Goal: Task Accomplishment & Management: Use online tool/utility

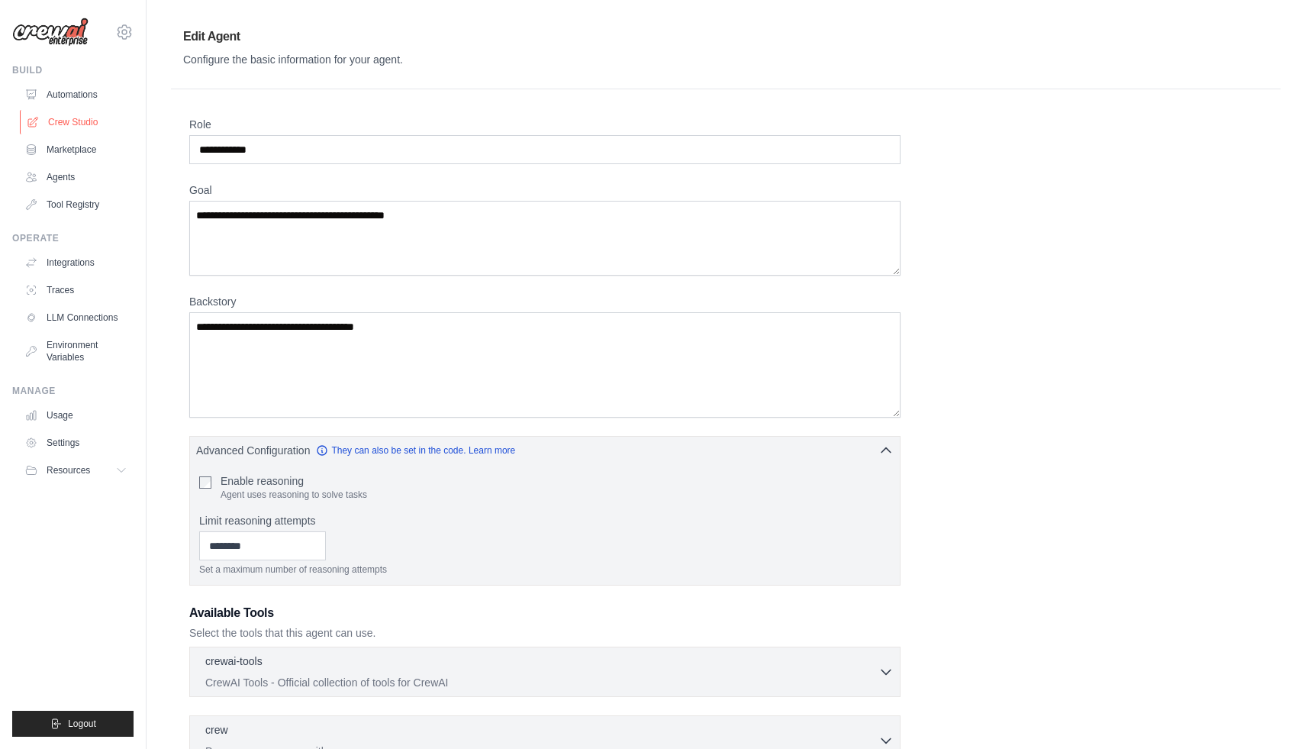
click at [89, 124] on link "Crew Studio" at bounding box center [77, 122] width 115 height 24
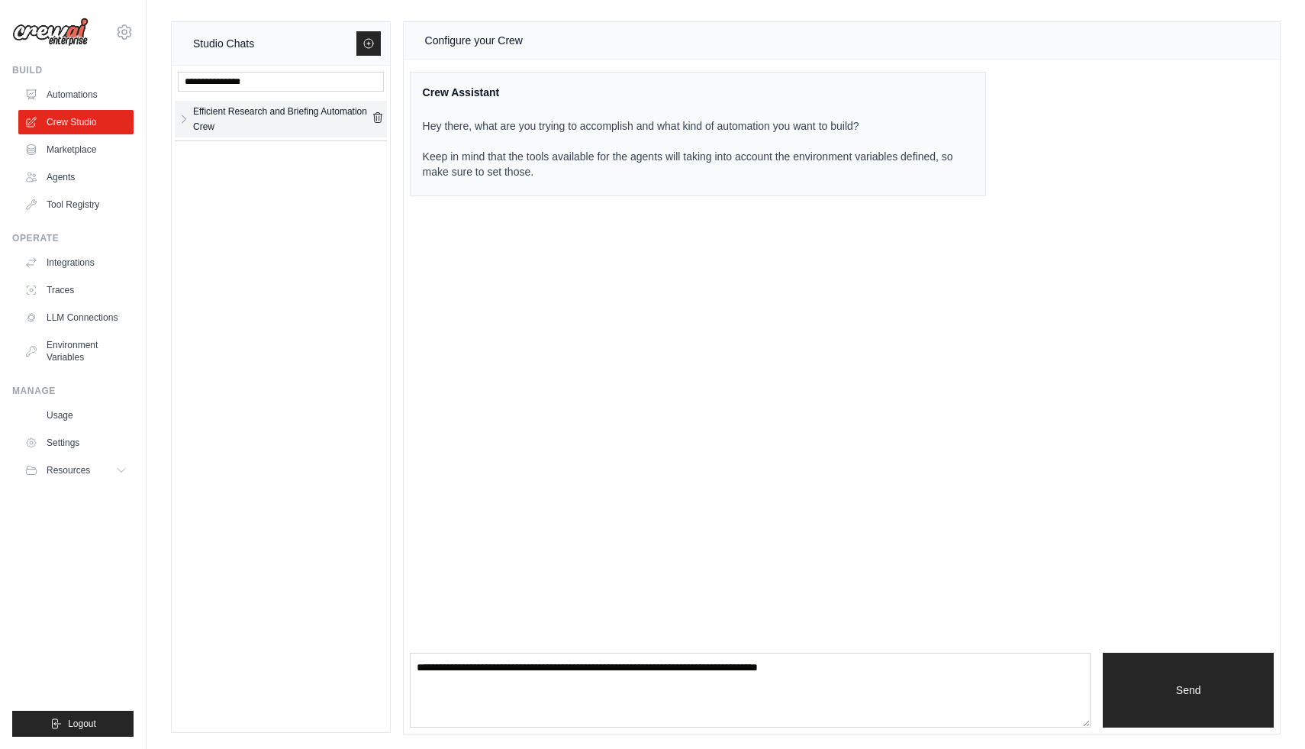
click at [302, 125] on div "Efficient Research and Briefing Automation Crew" at bounding box center [282, 119] width 179 height 31
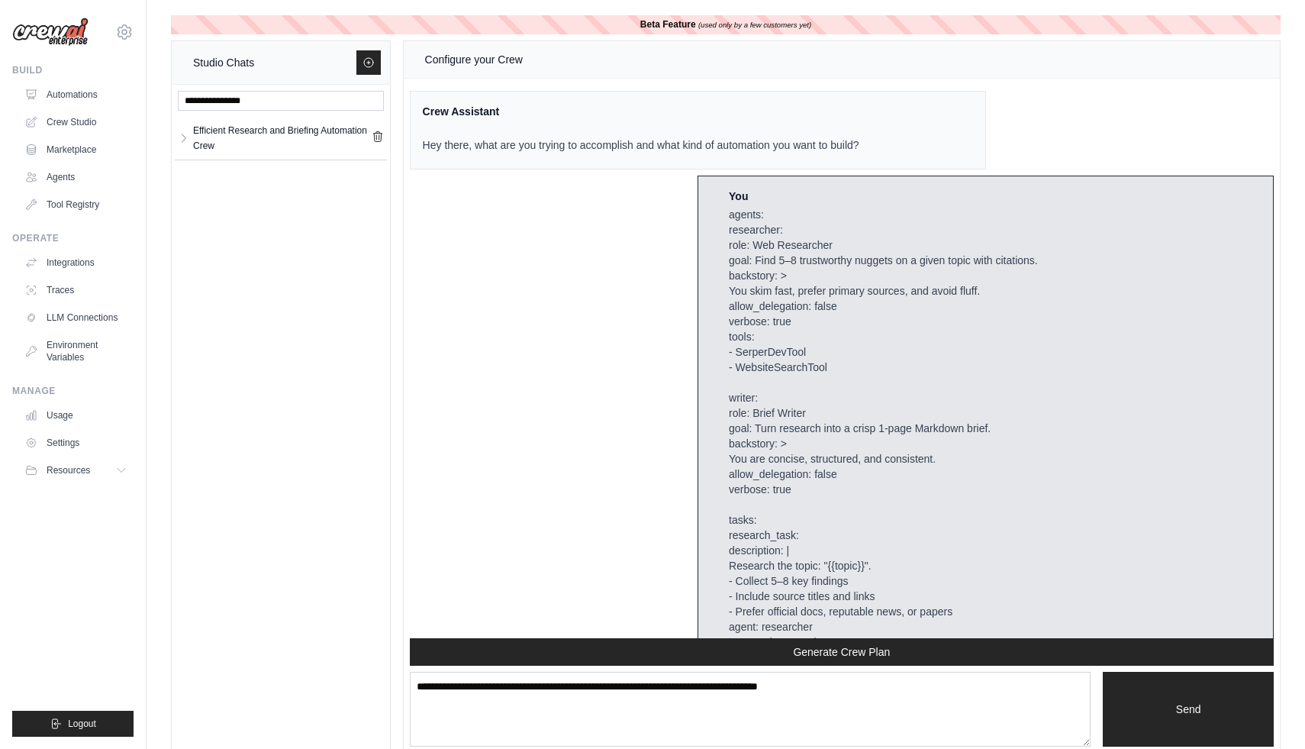
scroll to position [3735, 0]
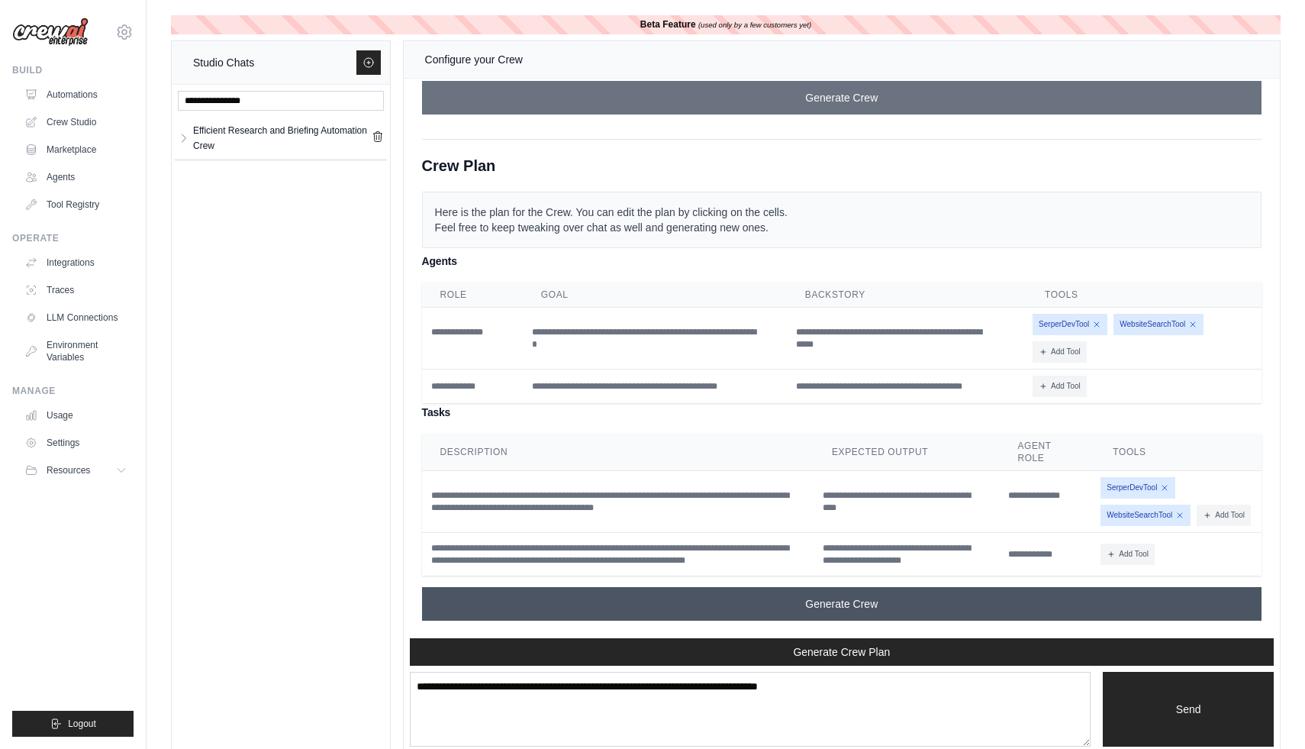
drag, startPoint x: 914, startPoint y: 603, endPoint x: 934, endPoint y: 597, distance: 20.8
click at [914, 603] on button "Generate Crew" at bounding box center [842, 604] width 840 height 34
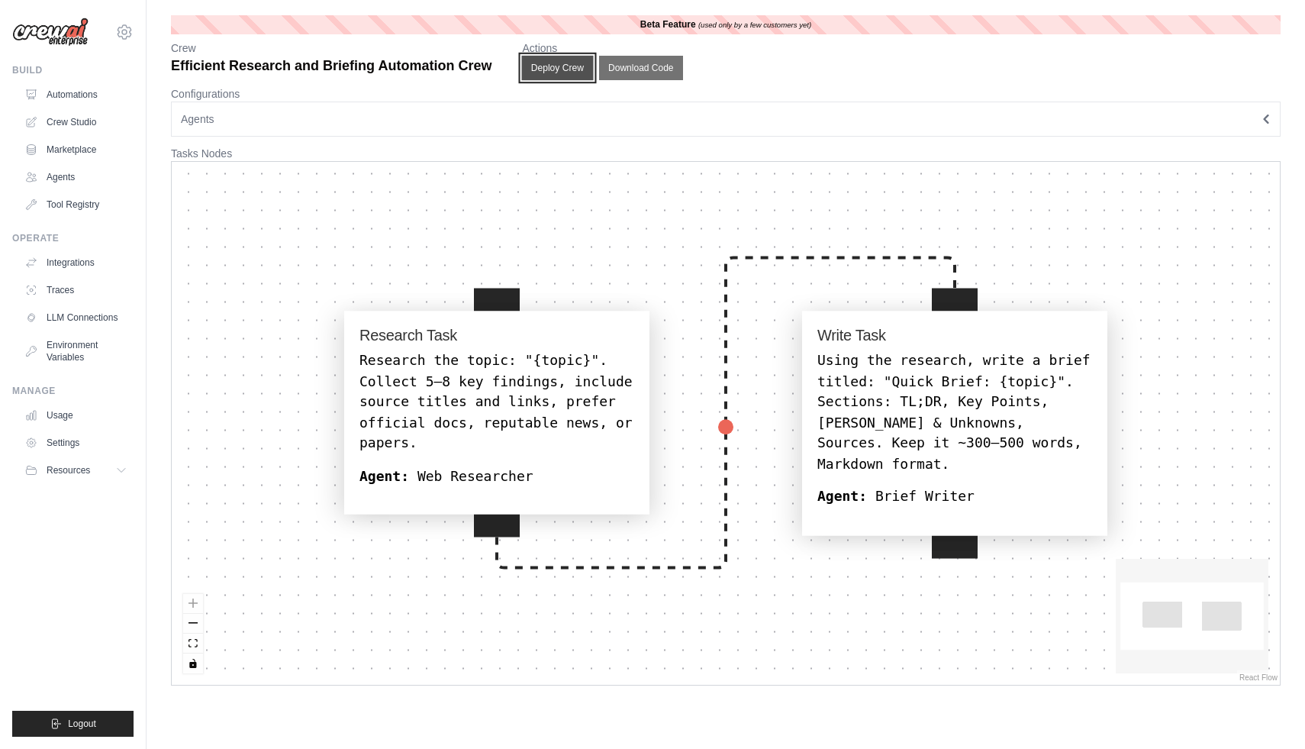
click at [576, 68] on button "Deploy Crew" at bounding box center [558, 68] width 72 height 24
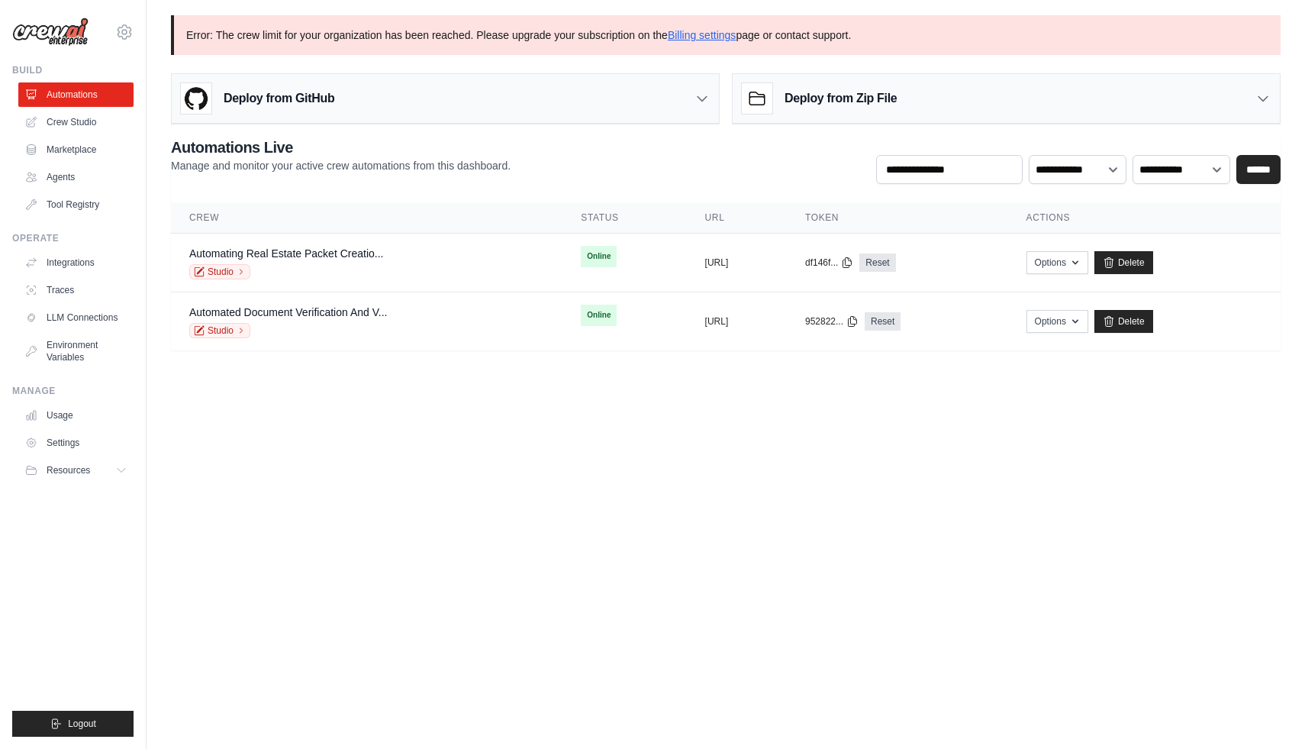
click at [576, 92] on div "Deploy from GitHub" at bounding box center [445, 99] width 547 height 50
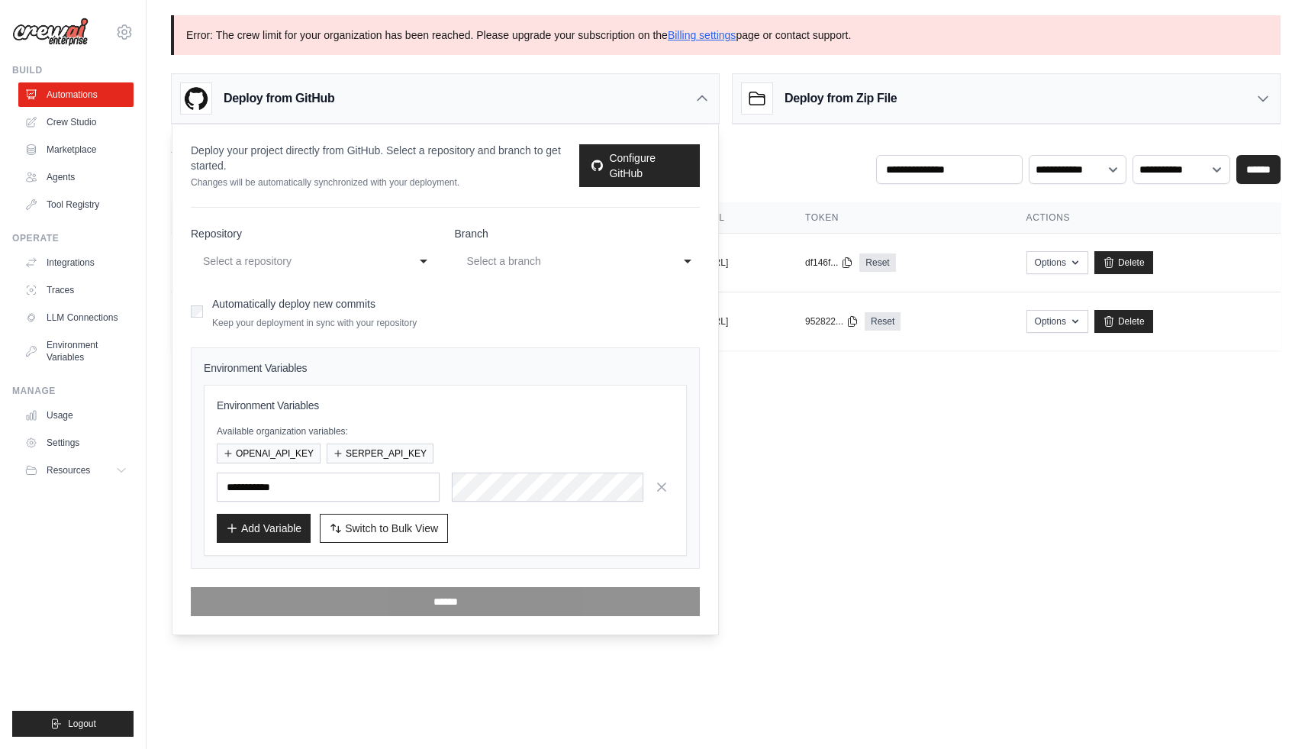
click at [421, 263] on div "**********" at bounding box center [314, 260] width 246 height 27
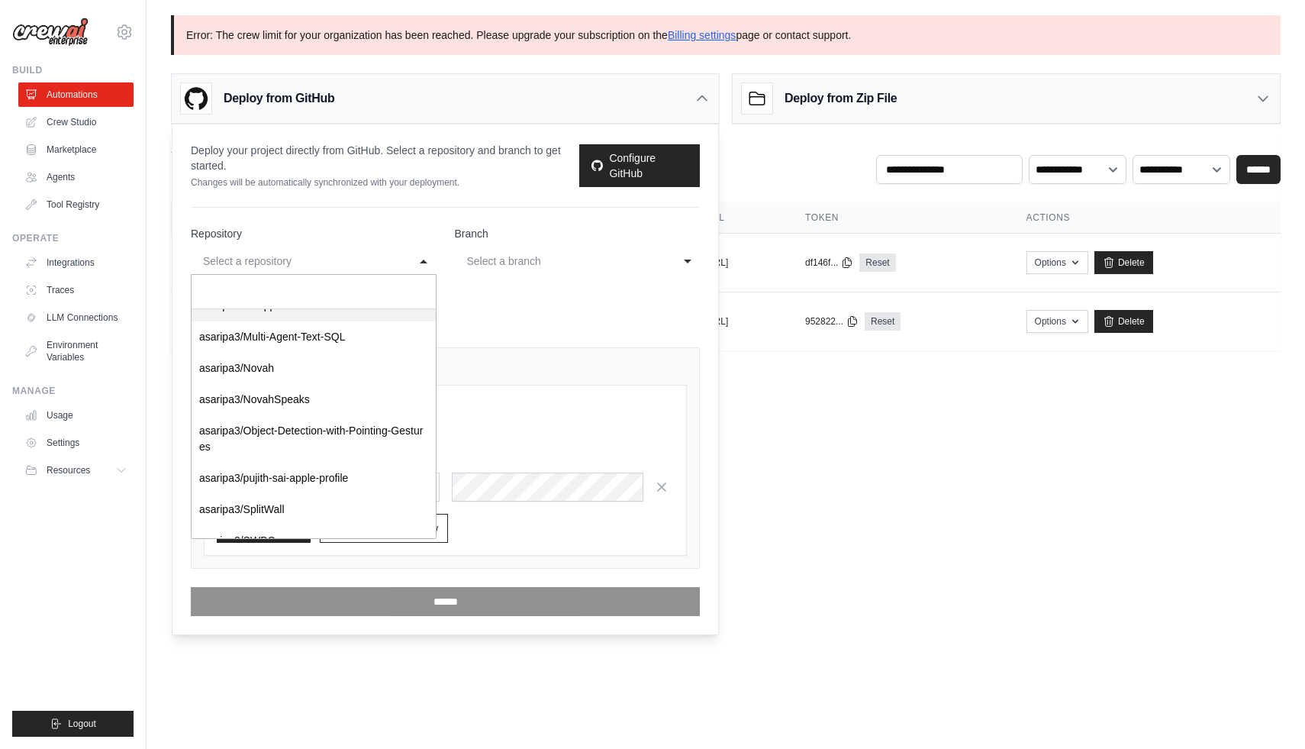
scroll to position [680, 0]
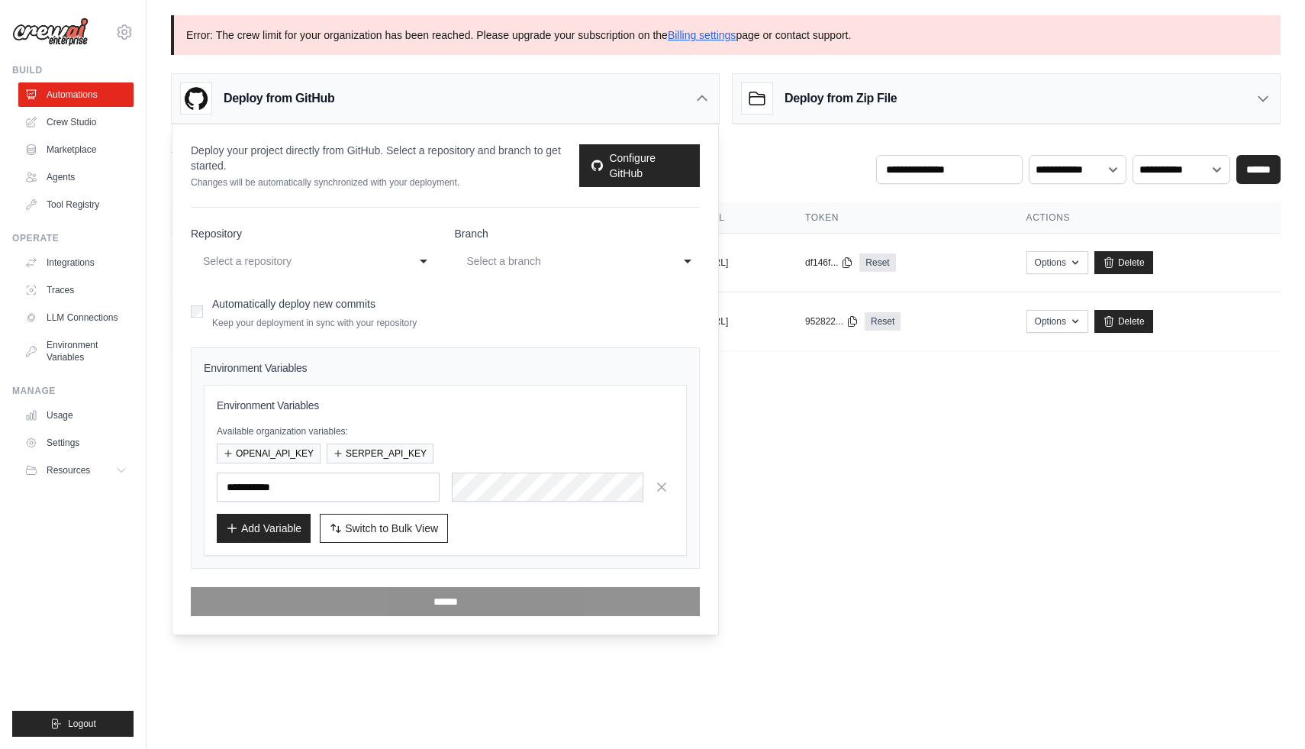
click at [347, 260] on div "Select a repository" at bounding box center [298, 261] width 191 height 18
click at [84, 130] on link "Crew Studio" at bounding box center [77, 122] width 115 height 24
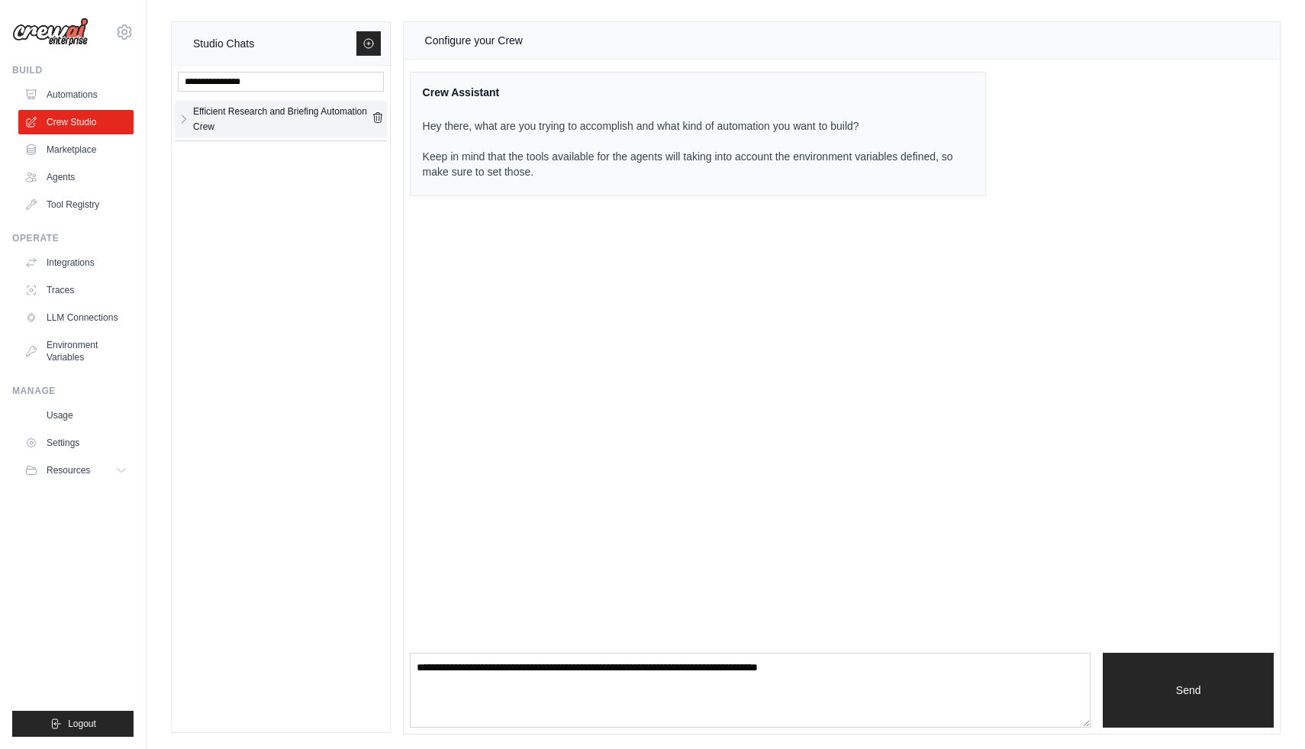
click at [307, 127] on div "Efficient Research and Briefing Automation Crew" at bounding box center [282, 119] width 179 height 31
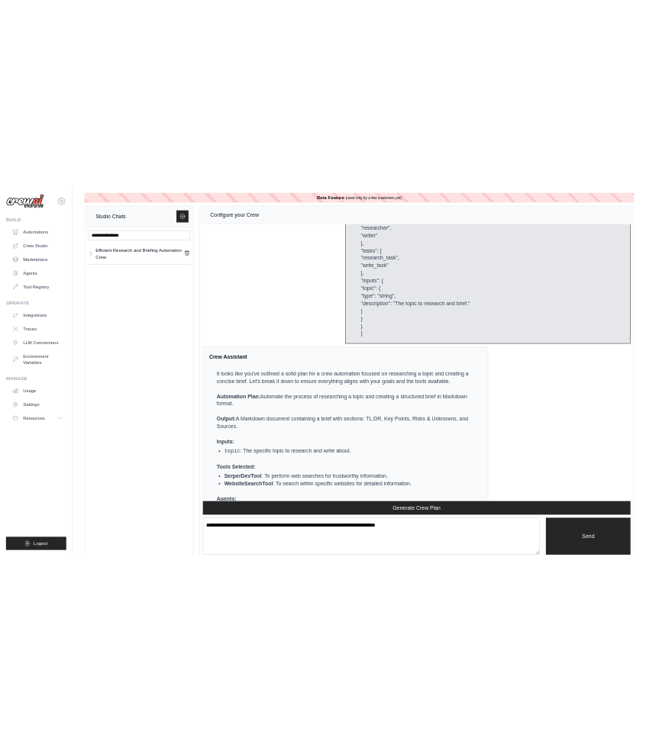
scroll to position [2260, 0]
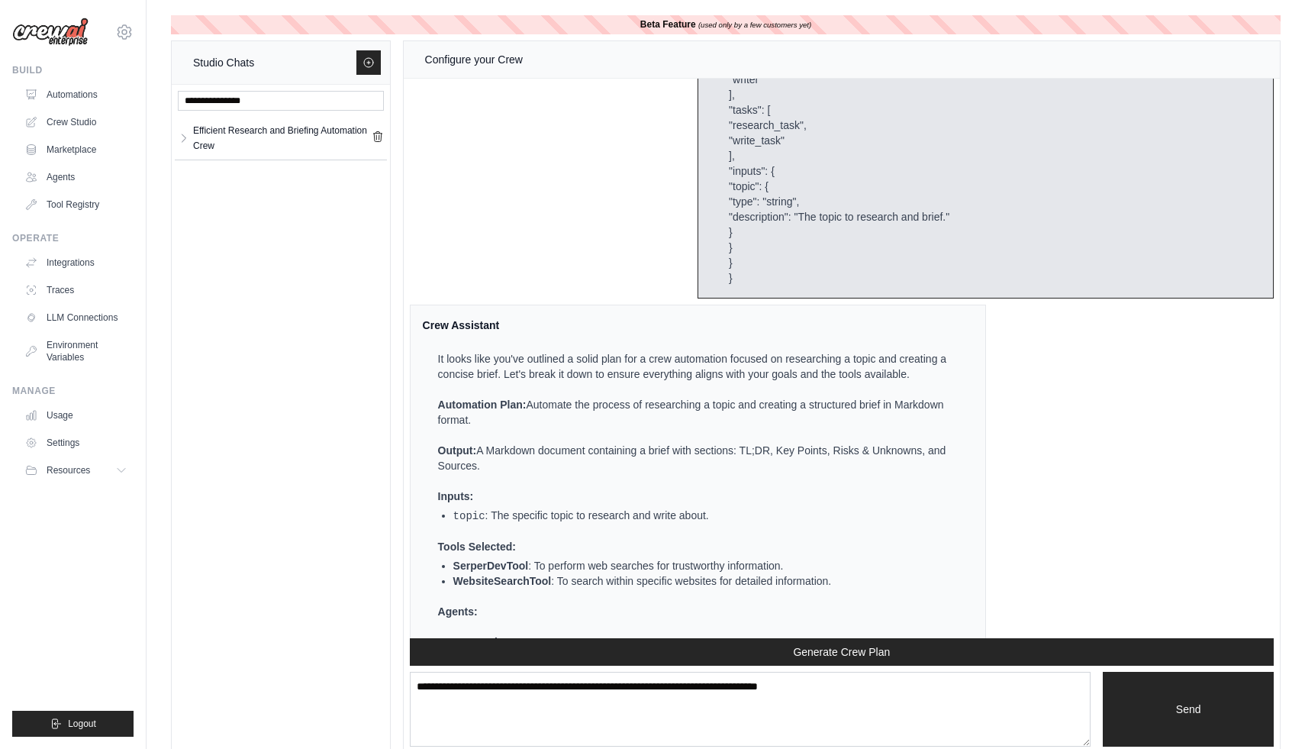
click at [788, 356] on p "It looks like you've outlined a solid plan for a crew automation focused on res…" at bounding box center [696, 366] width 517 height 31
drag, startPoint x: 787, startPoint y: 354, endPoint x: 498, endPoint y: 377, distance: 290.2
click at [498, 377] on p "It looks like you've outlined a solid plan for a crew automation focused on res…" at bounding box center [696, 366] width 517 height 31
copy p "researching a topic and creating a concise brief"
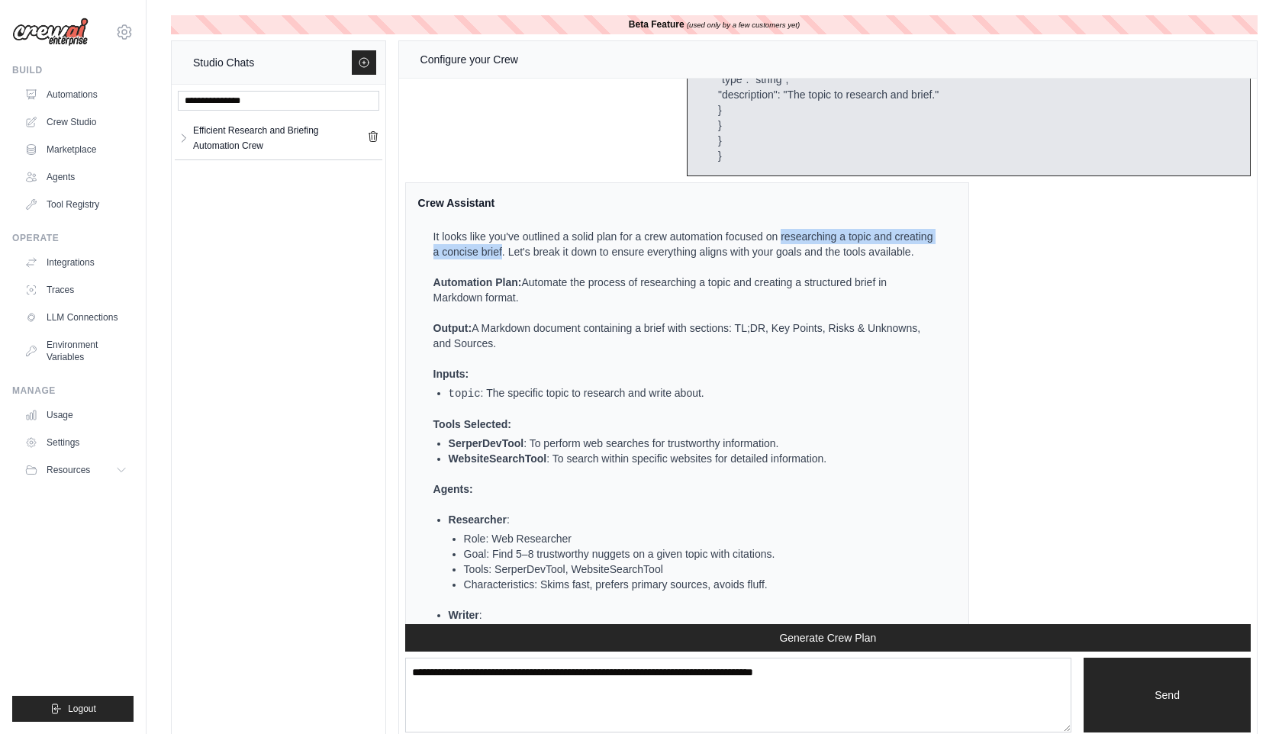
scroll to position [2516, 0]
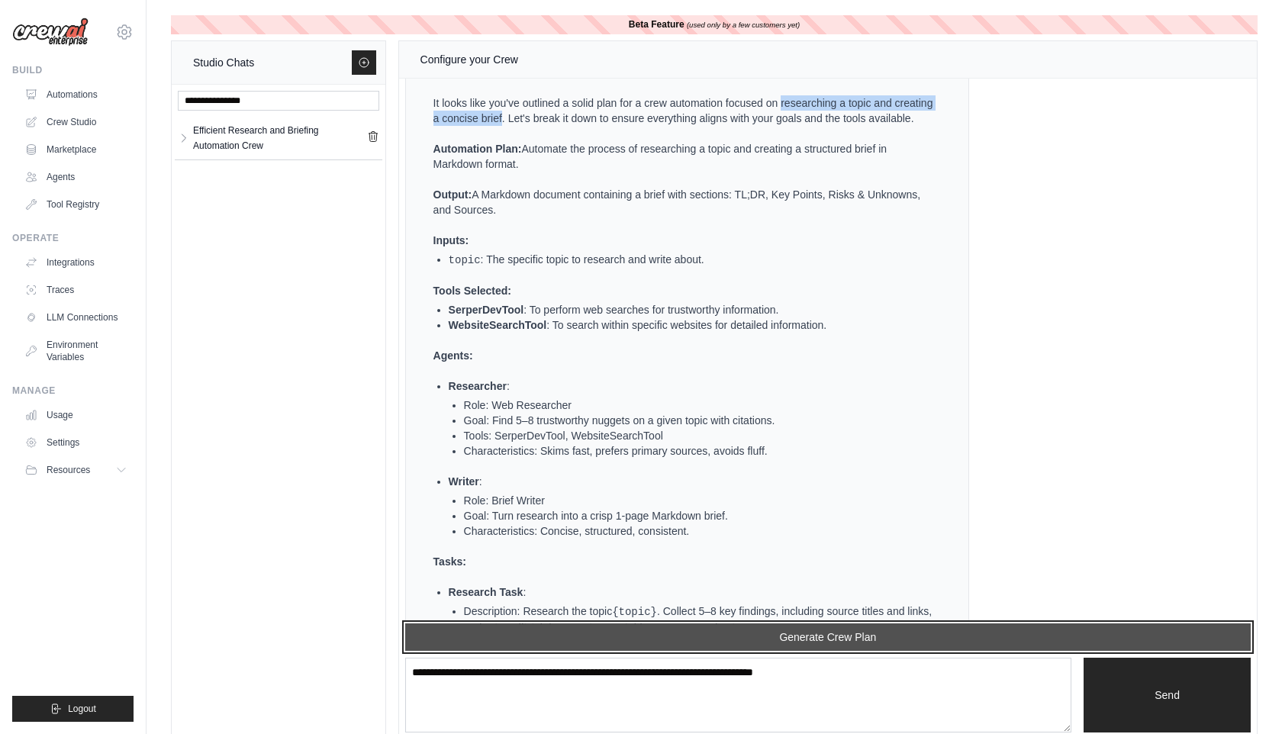
click at [779, 644] on button "Generate Crew Plan" at bounding box center [828, 637] width 846 height 27
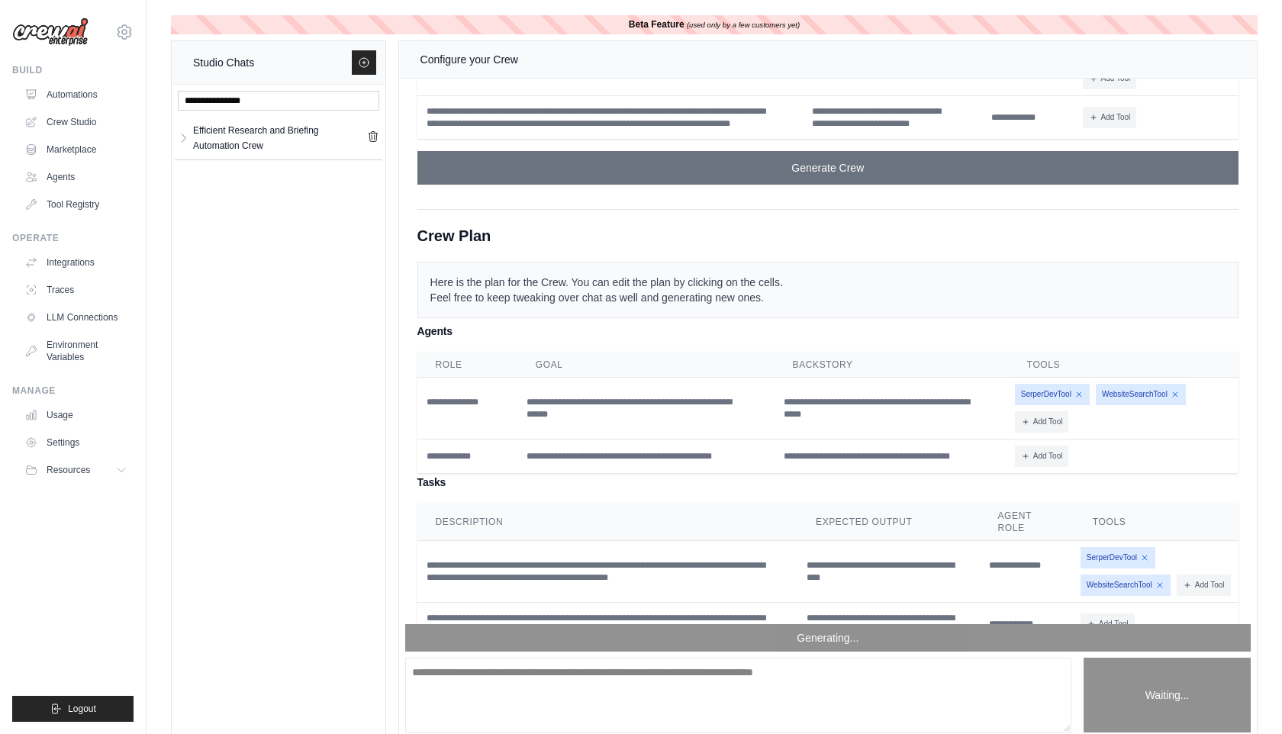
scroll to position [3781, 0]
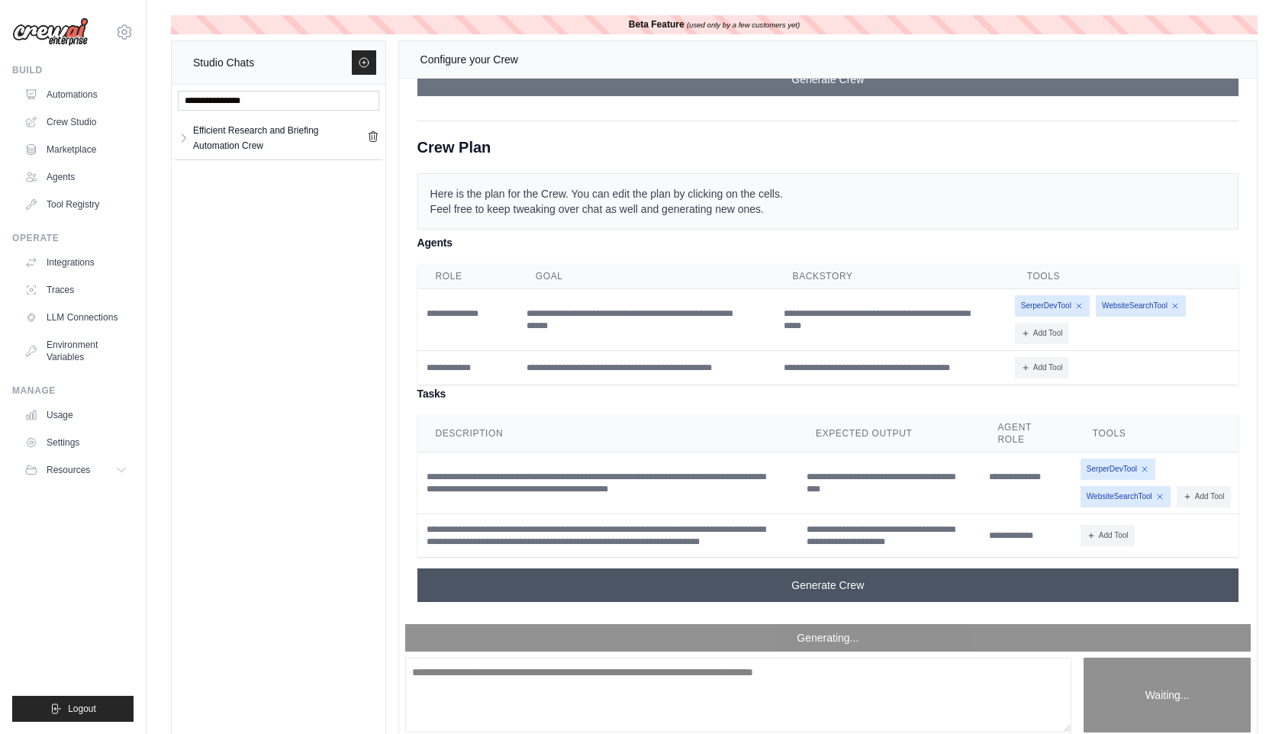
click at [803, 578] on span "Generate Crew" at bounding box center [828, 585] width 73 height 15
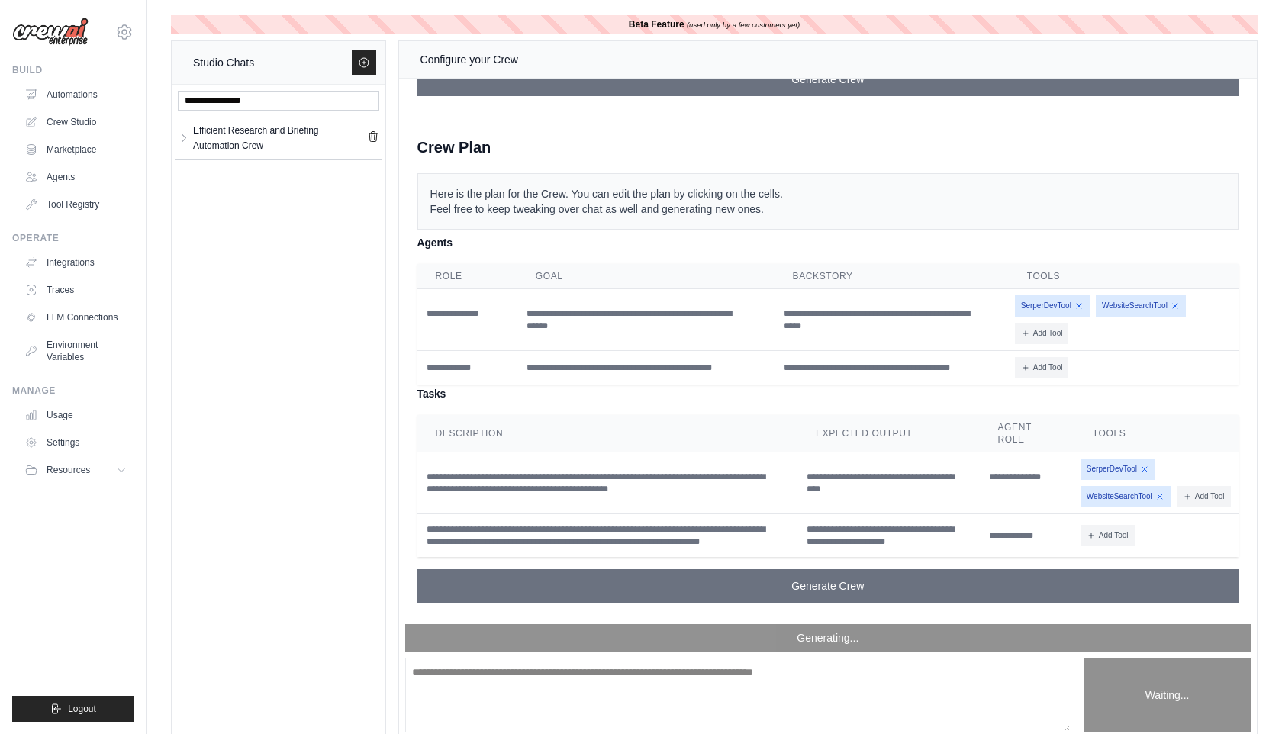
scroll to position [4263, 0]
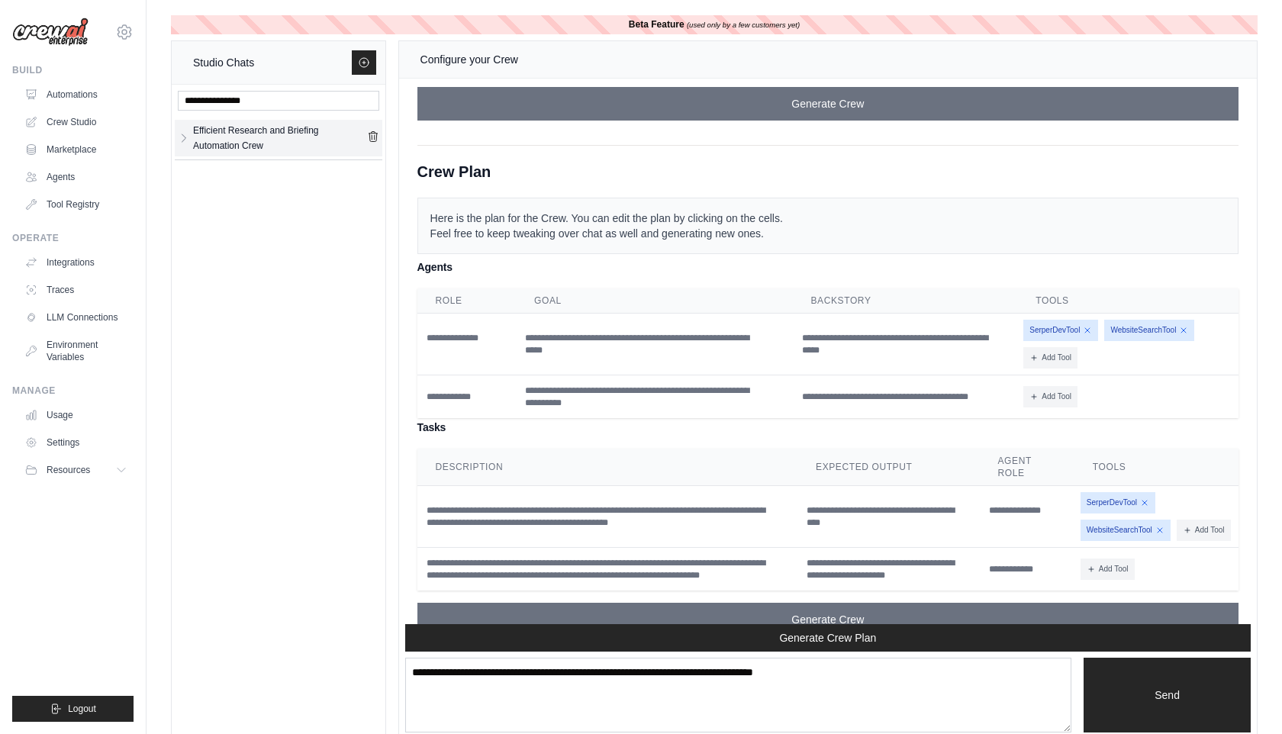
click at [262, 138] on div "Efficient Research and Briefing Automation Crew" at bounding box center [280, 138] width 174 height 31
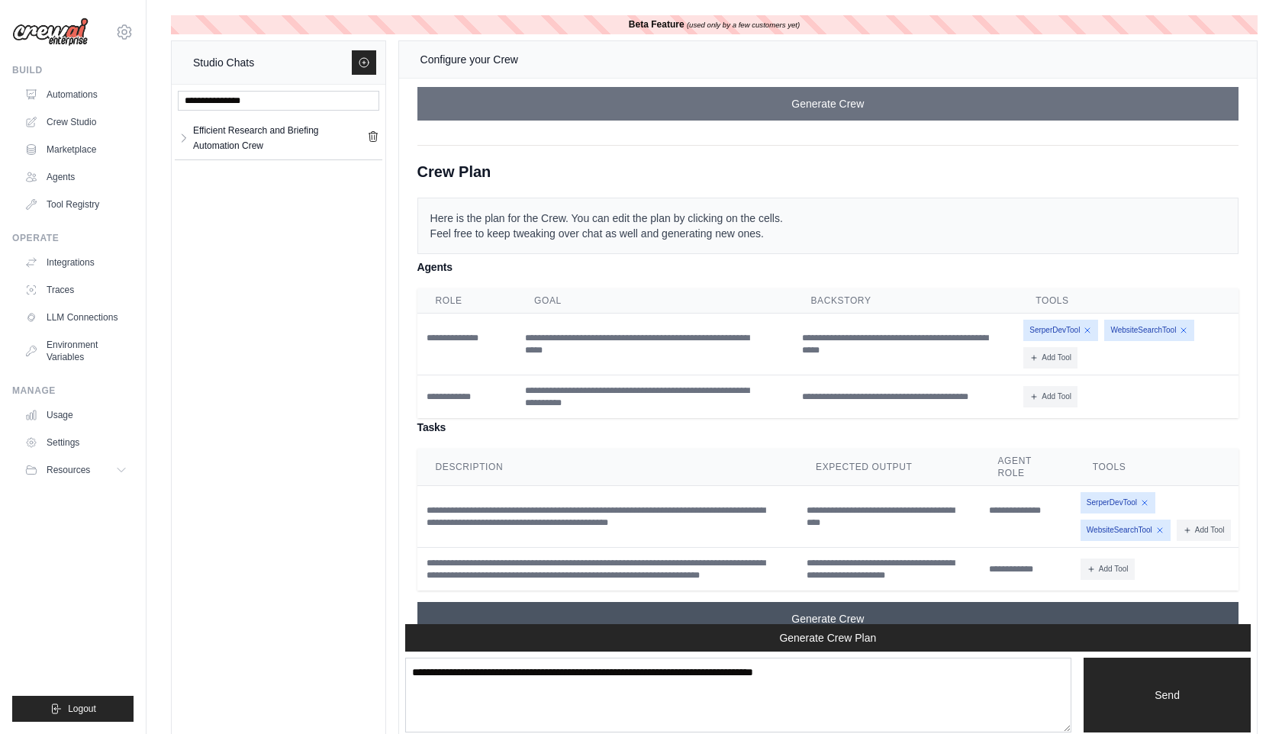
click at [833, 611] on span "Generate Crew" at bounding box center [828, 618] width 73 height 15
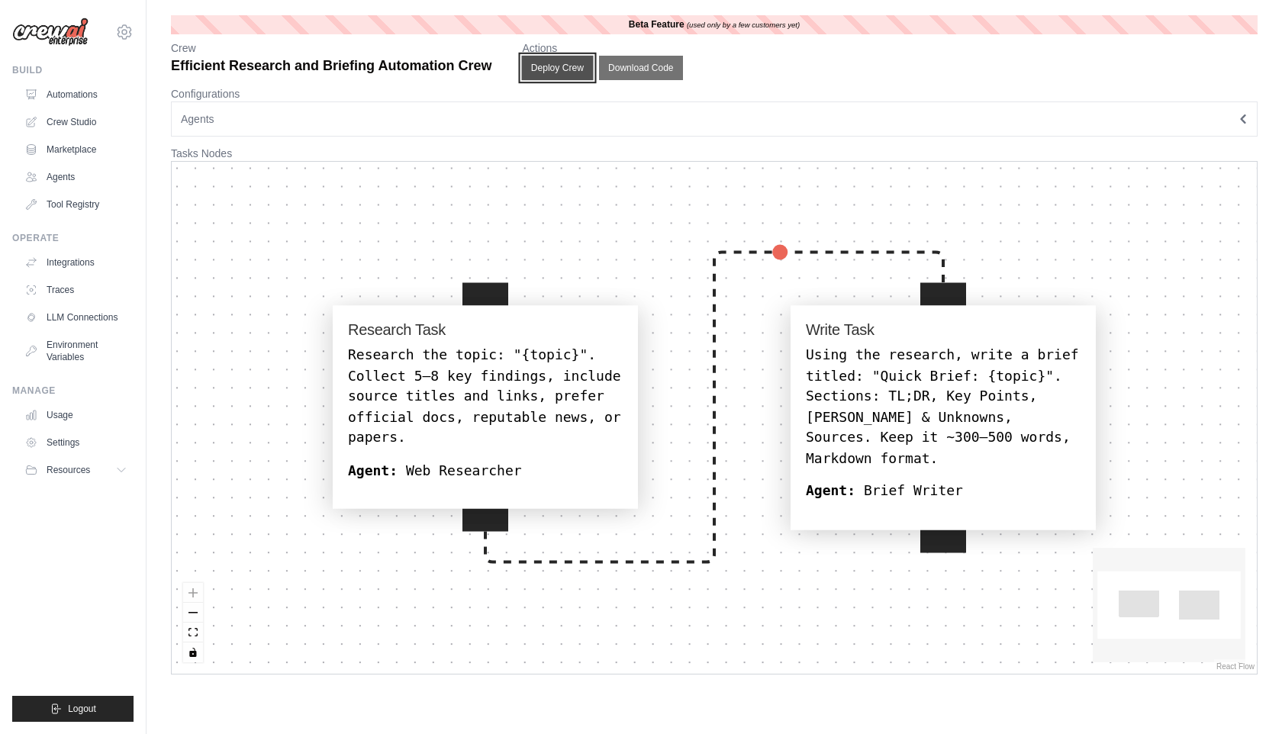
click at [567, 65] on button "Deploy Crew" at bounding box center [558, 68] width 72 height 24
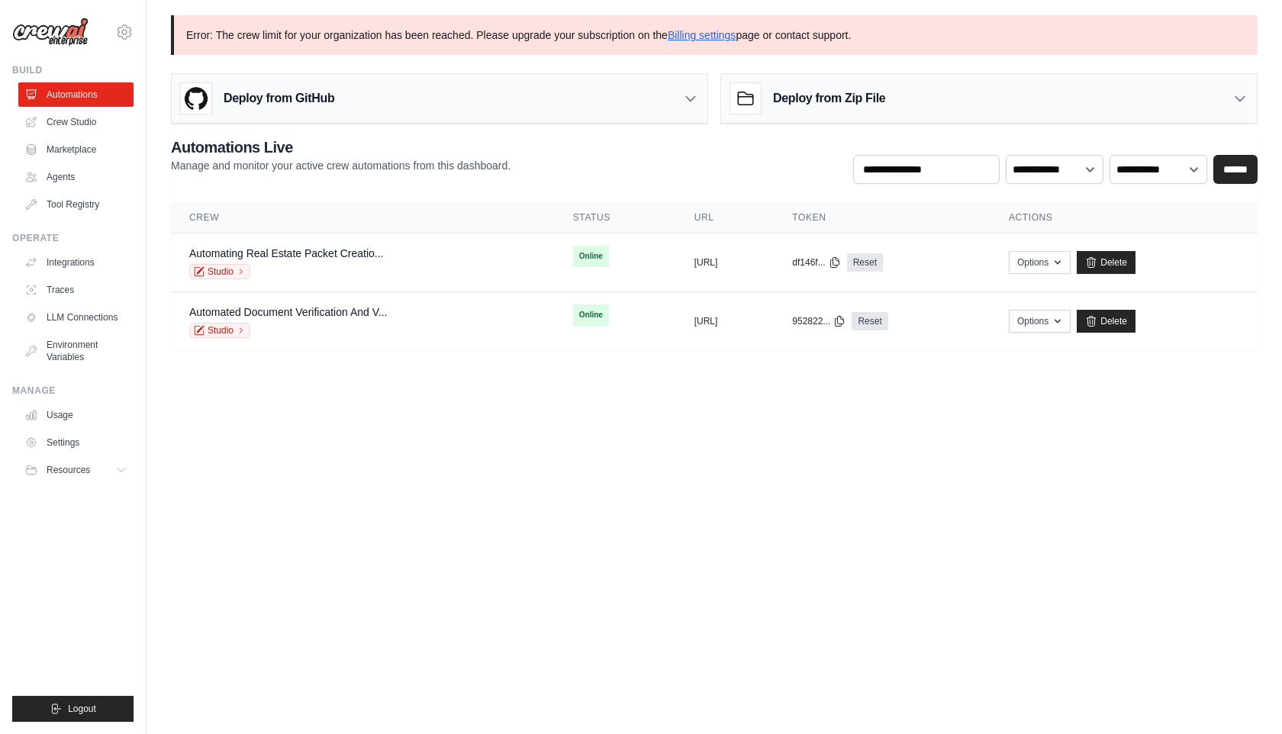
drag, startPoint x: 286, startPoint y: 99, endPoint x: 328, endPoint y: 109, distance: 43.1
click at [286, 99] on h3 "Deploy from GitHub" at bounding box center [279, 98] width 111 height 18
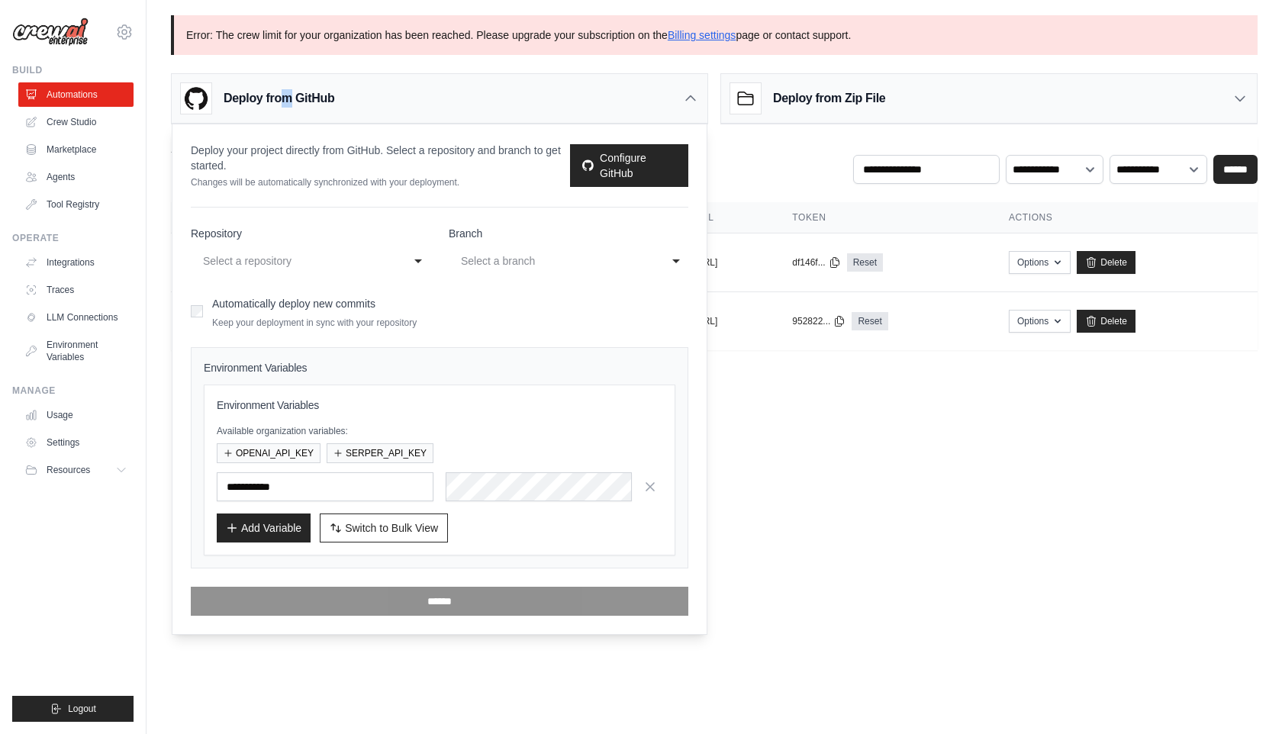
click at [279, 260] on div "Select a repository" at bounding box center [295, 261] width 185 height 18
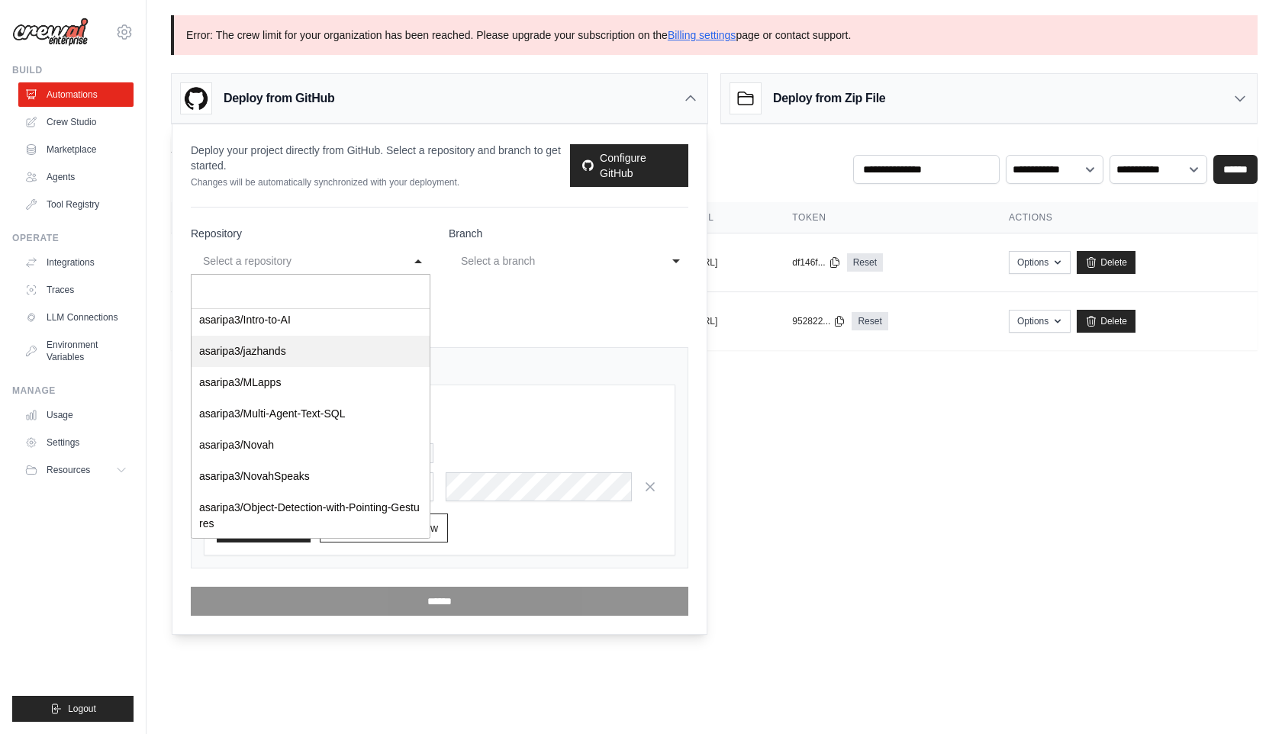
scroll to position [680, 0]
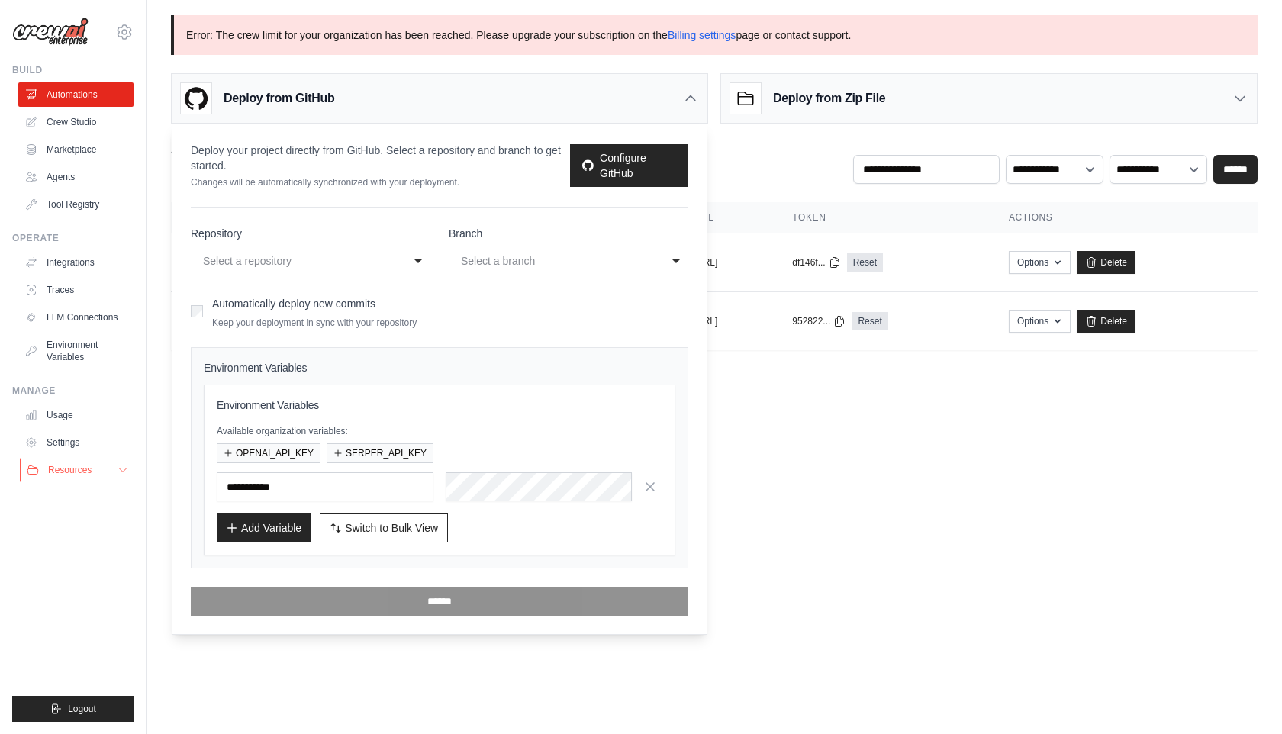
click at [124, 470] on icon at bounding box center [123, 470] width 12 height 12
click at [565, 256] on div "Select a branch" at bounding box center [553, 261] width 185 height 18
click at [413, 257] on div "**********" at bounding box center [311, 260] width 240 height 27
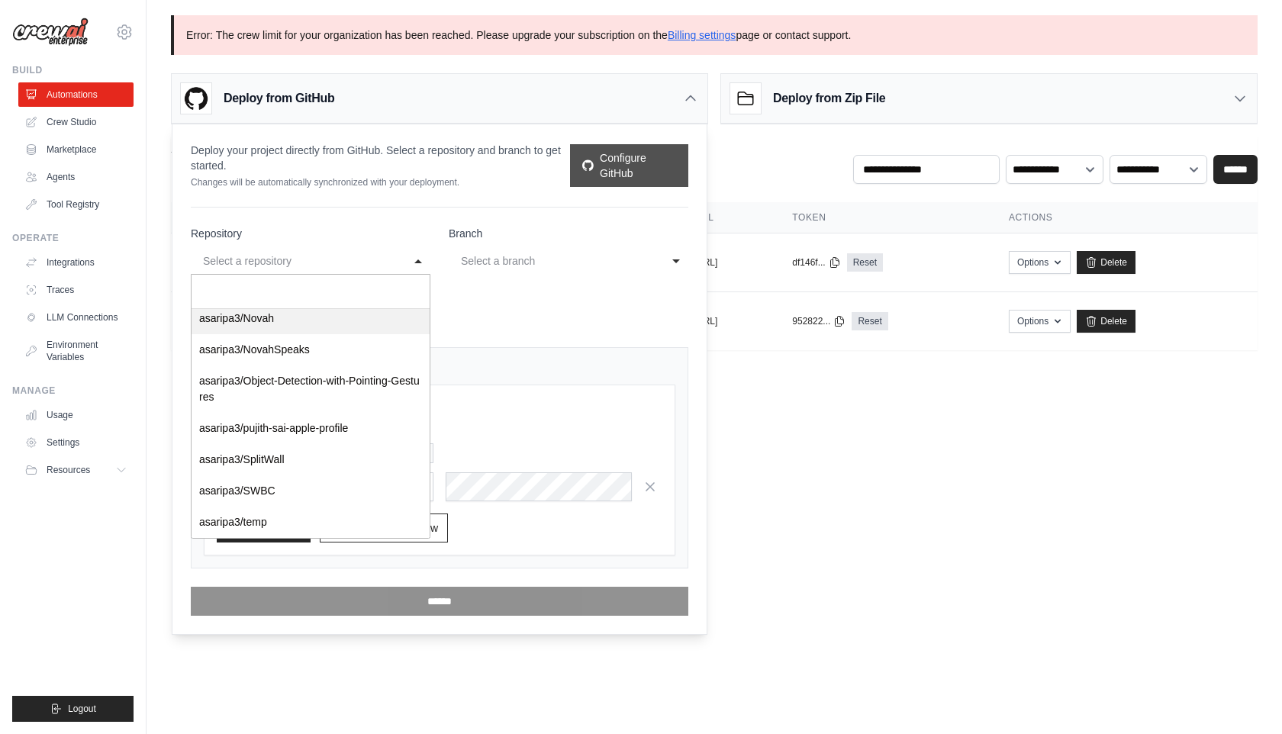
click at [642, 156] on link "Configure GitHub" at bounding box center [629, 165] width 118 height 43
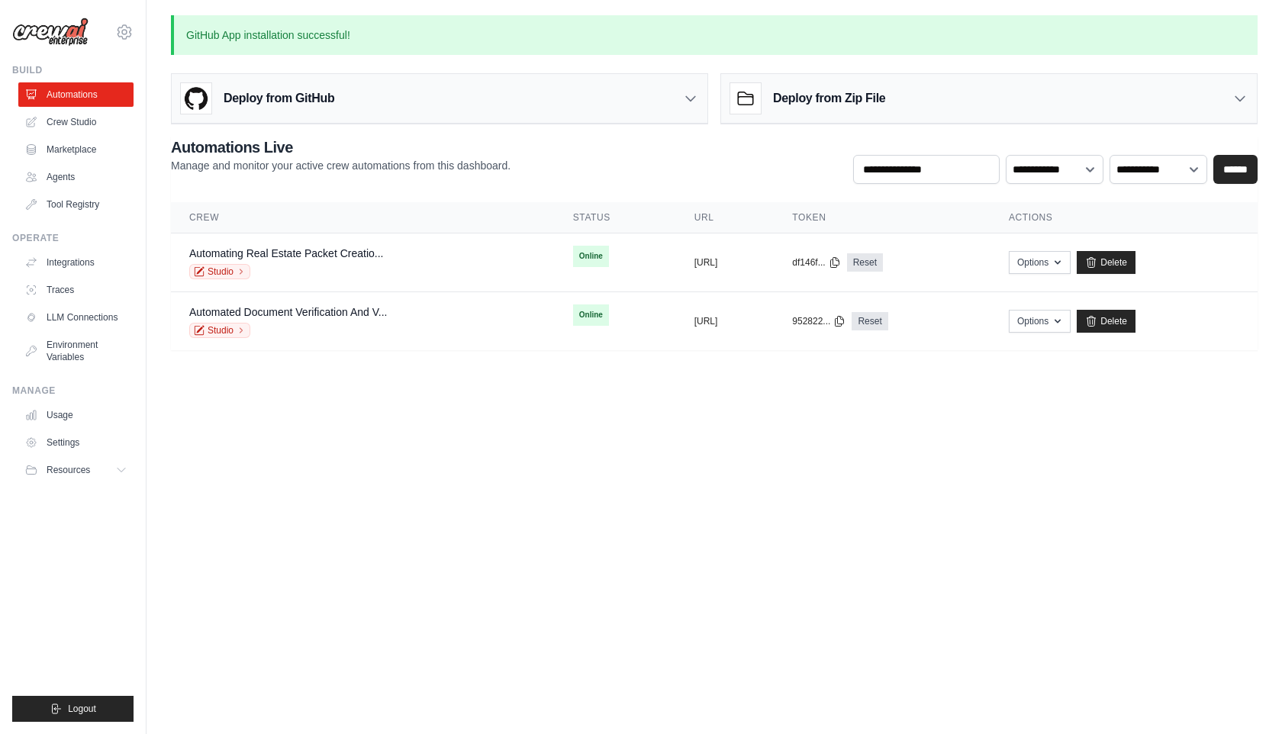
click at [488, 95] on div "Deploy from GitHub" at bounding box center [440, 99] width 536 height 50
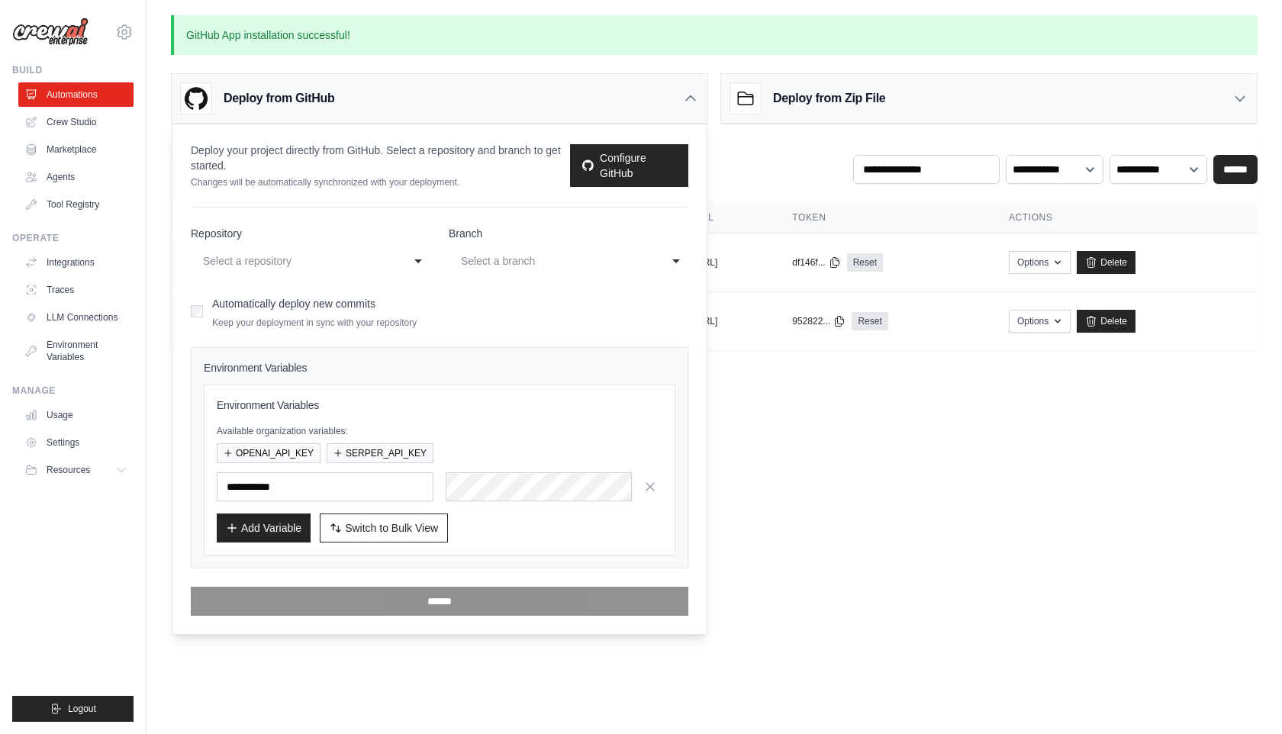
click at [331, 272] on div "Select a repository" at bounding box center [300, 261] width 200 height 24
select select "**********"
click at [535, 257] on div "Select a branch" at bounding box center [553, 261] width 185 height 18
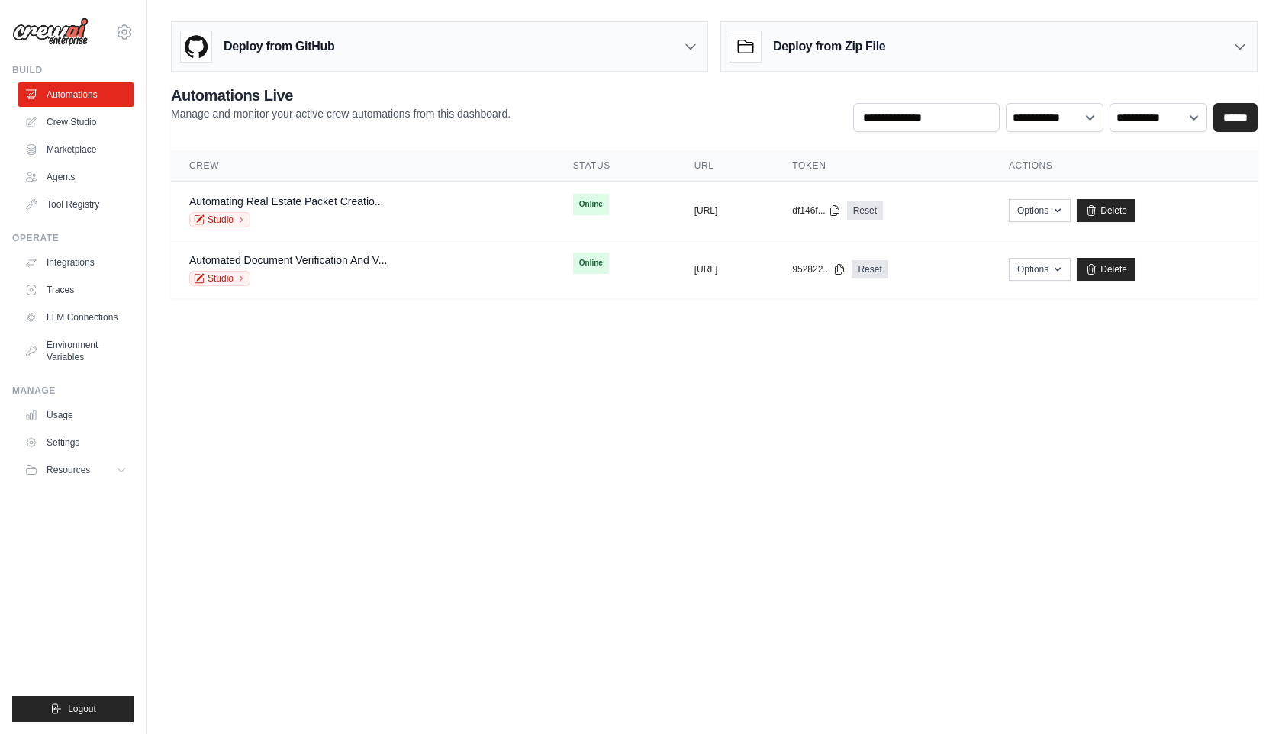
click at [284, 56] on div "Deploy from GitHub" at bounding box center [257, 46] width 153 height 31
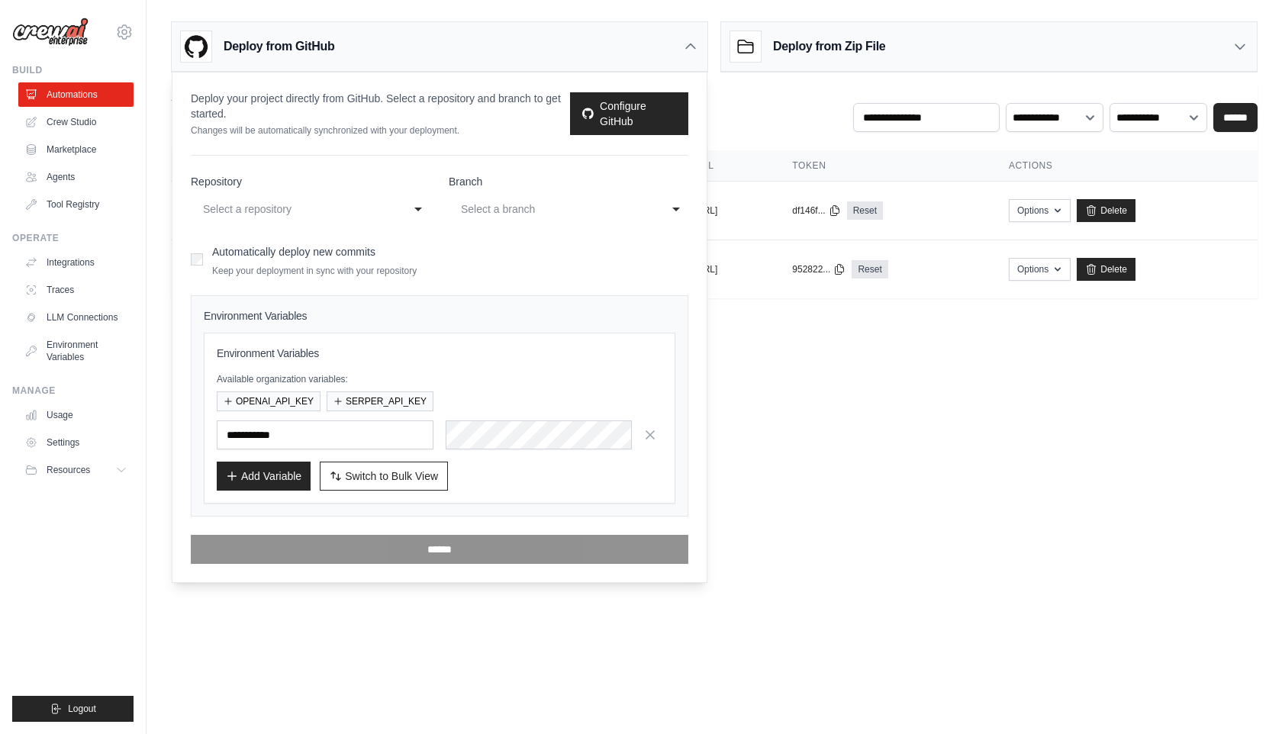
click at [411, 205] on div "**********" at bounding box center [311, 208] width 240 height 27
select select "**********"
click at [669, 197] on div "Select a branch" at bounding box center [569, 208] width 240 height 27
click at [538, 344] on div "Environment Variables Available organization variables: OPENAI_API_KEY SERPER_A…" at bounding box center [440, 418] width 472 height 171
click at [263, 251] on label "Automatically deploy new commits" at bounding box center [293, 252] width 163 height 12
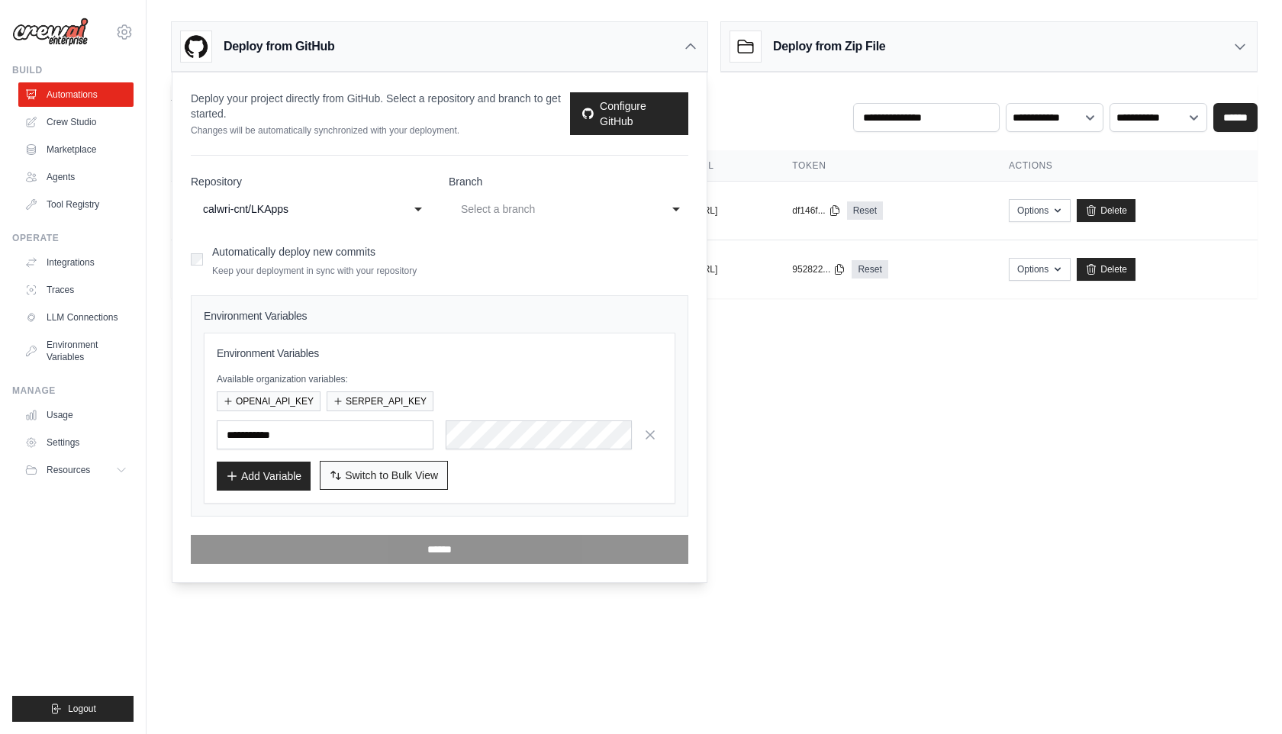
click at [379, 476] on span "Switch to Bulk View" at bounding box center [391, 475] width 93 height 15
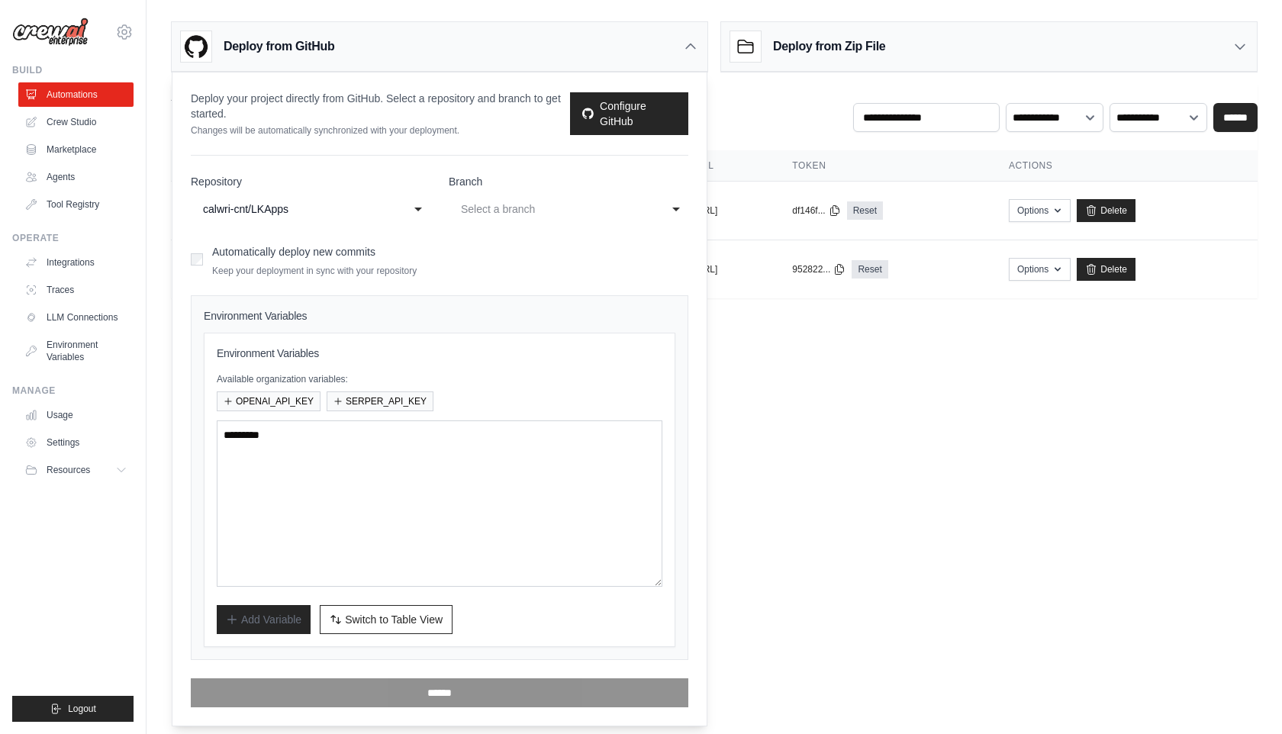
click at [547, 208] on div "Select a branch" at bounding box center [553, 209] width 185 height 18
click at [815, 60] on div "Deploy from Zip File" at bounding box center [808, 46] width 155 height 31
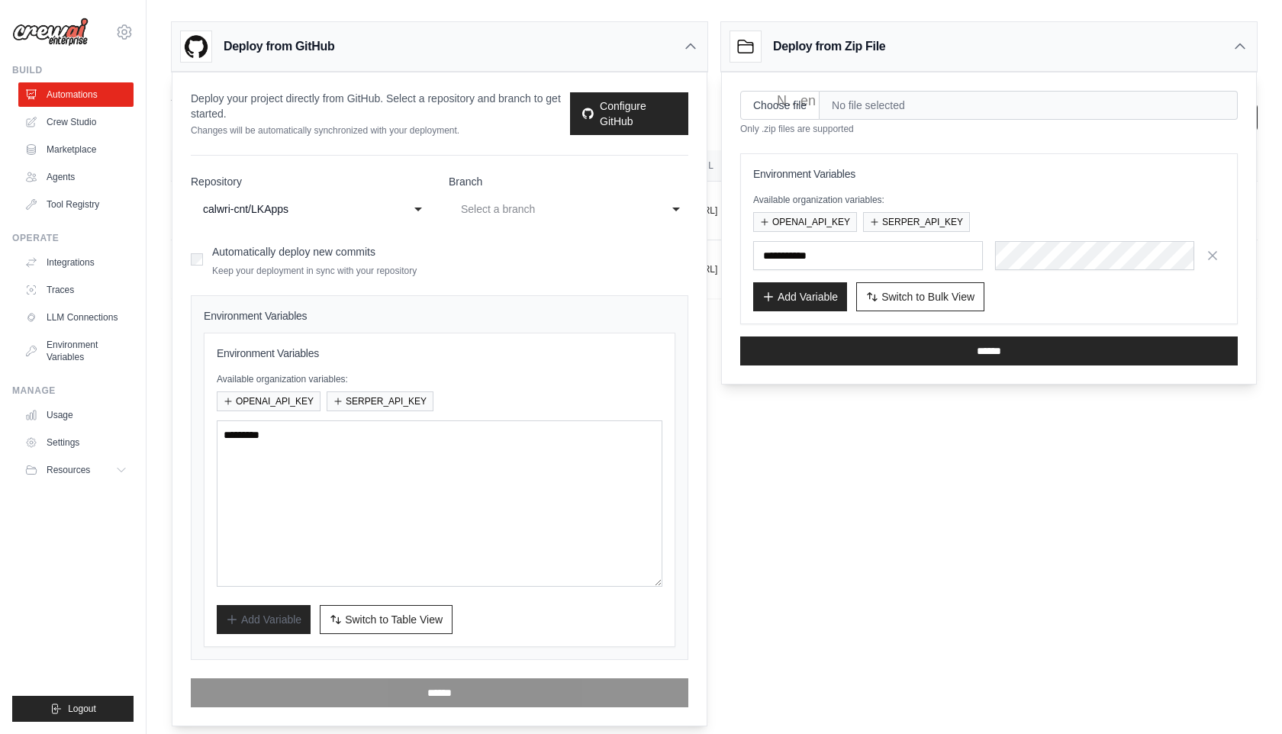
click at [1242, 42] on icon at bounding box center [1240, 46] width 15 height 15
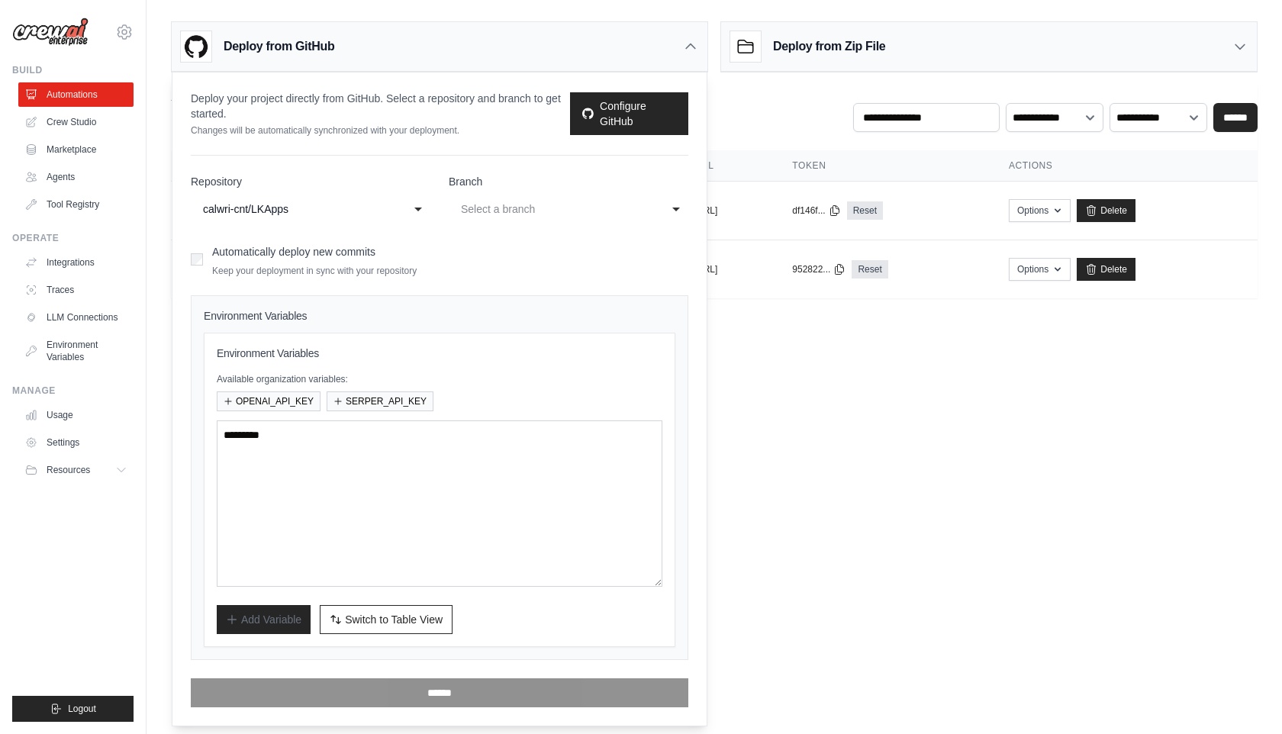
click at [683, 52] on icon at bounding box center [690, 46] width 15 height 15
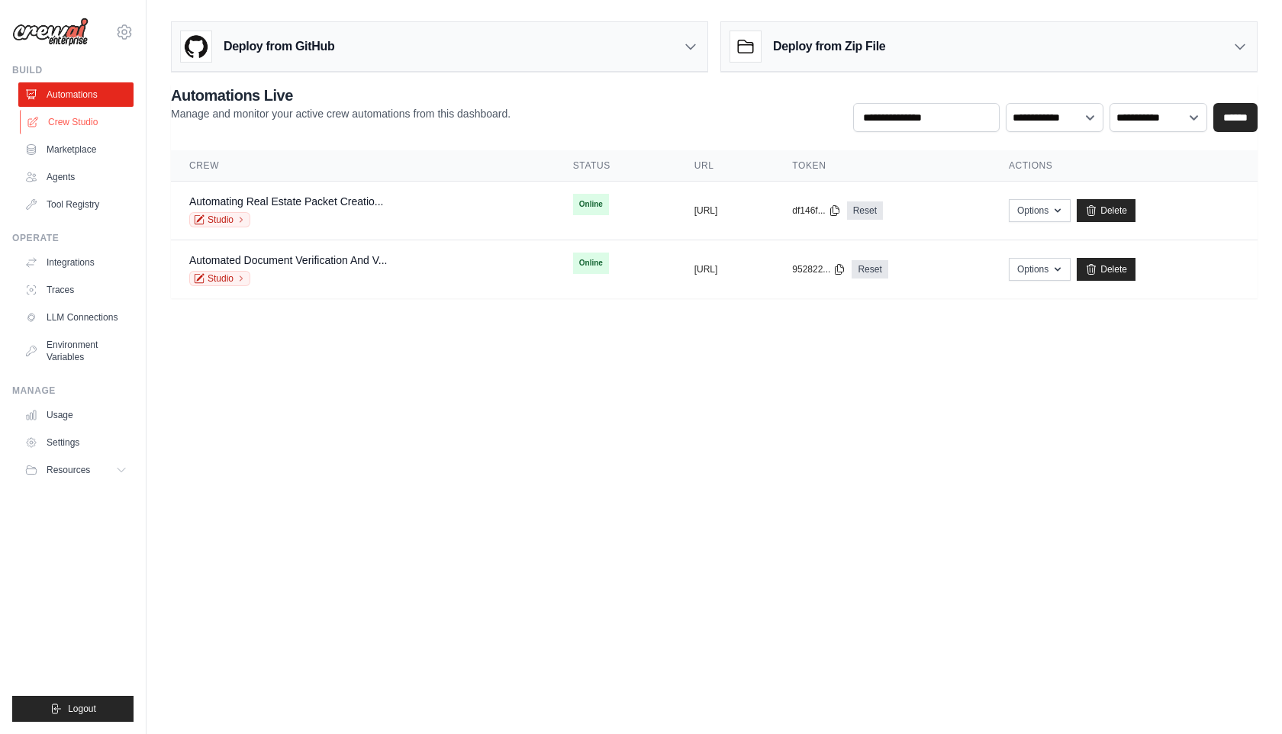
click at [86, 118] on link "Crew Studio" at bounding box center [77, 122] width 115 height 24
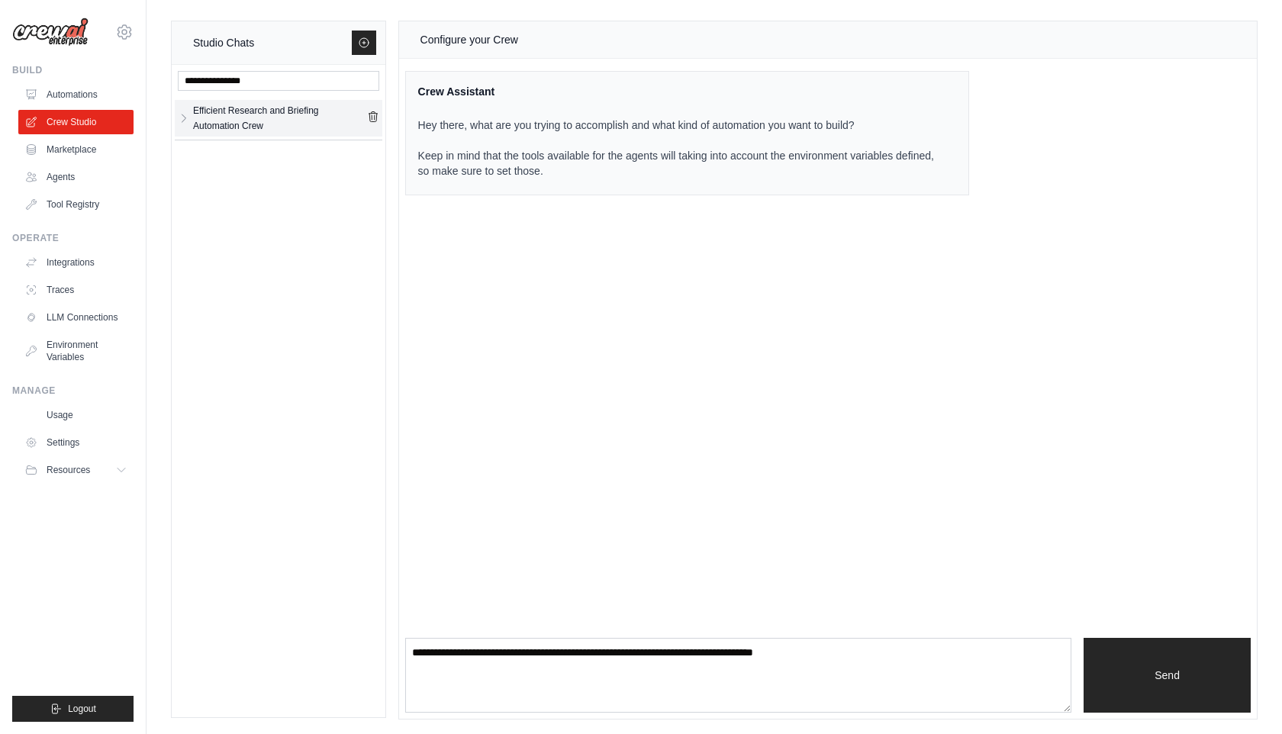
click at [247, 117] on div "Efficient Research and Briefing Automation Crew" at bounding box center [280, 118] width 174 height 31
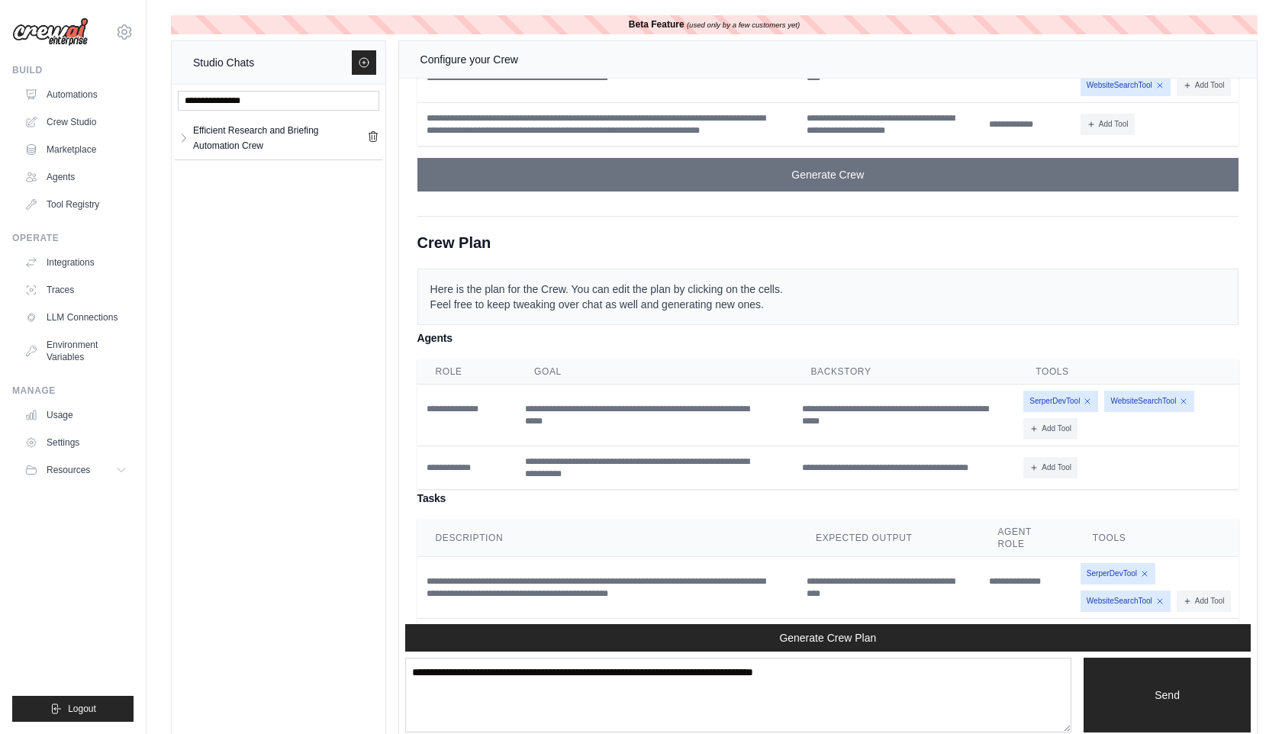
scroll to position [4263, 0]
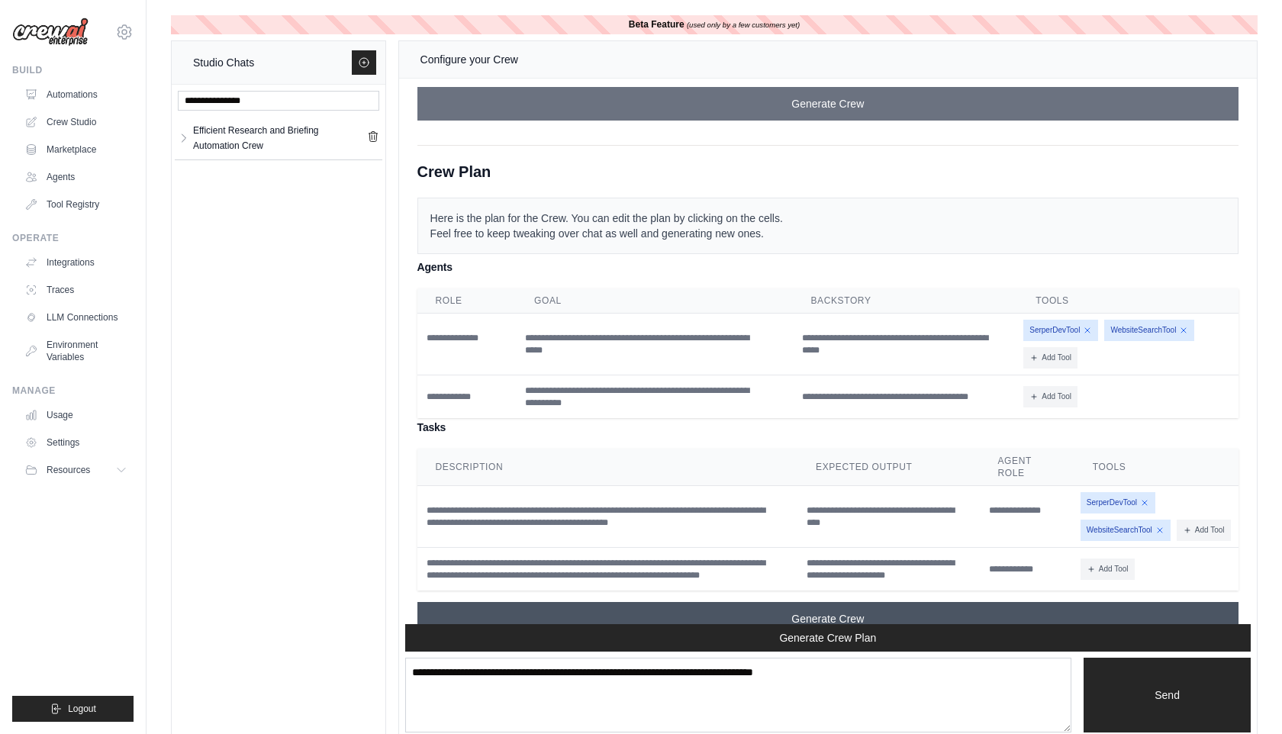
click at [837, 611] on span "Generate Crew" at bounding box center [828, 618] width 73 height 15
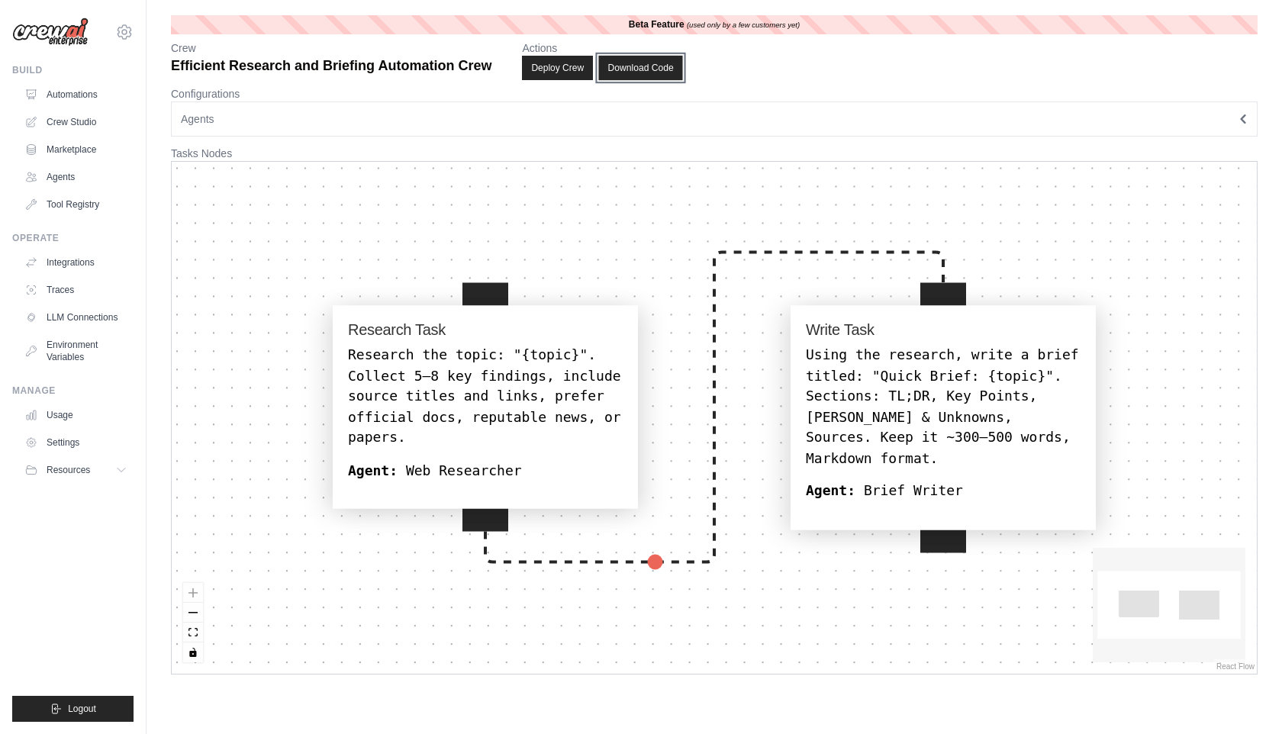
click at [653, 65] on button "Download Code" at bounding box center [641, 68] width 84 height 24
click at [538, 69] on button "Deploy Crew" at bounding box center [558, 68] width 72 height 24
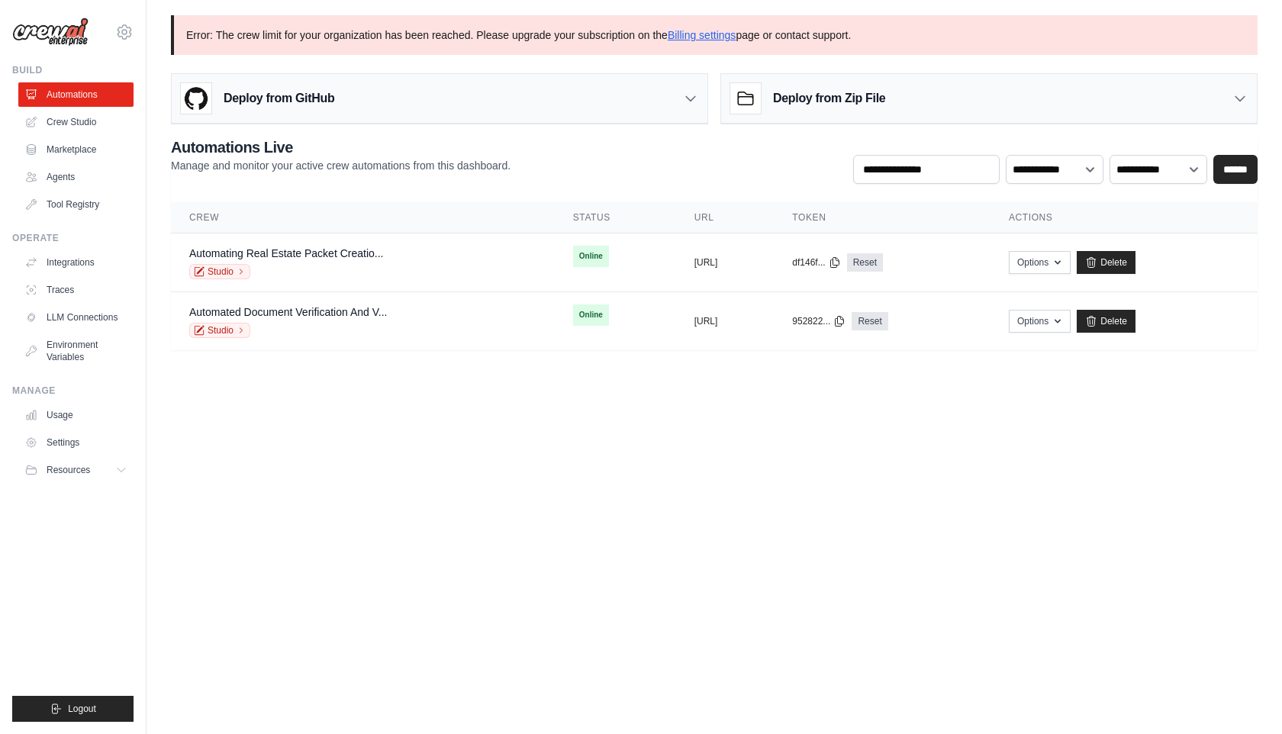
click at [346, 104] on div "Deploy from GitHub" at bounding box center [440, 99] width 536 height 50
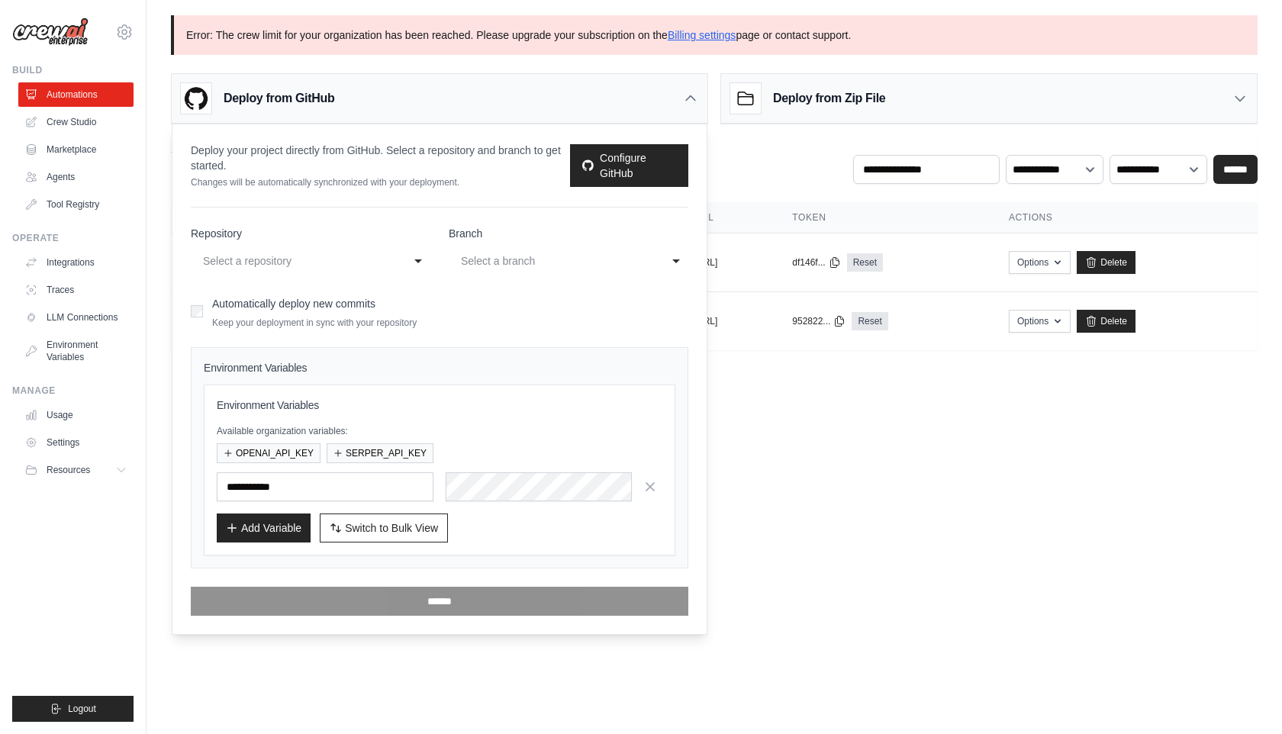
click at [339, 261] on div "Select a repository" at bounding box center [295, 261] width 185 height 18
select select "**********"
drag, startPoint x: 298, startPoint y: 359, endPoint x: 309, endPoint y: 354, distance: 11.6
click at [535, 262] on div "main" at bounding box center [553, 261] width 185 height 18
select select "**********"
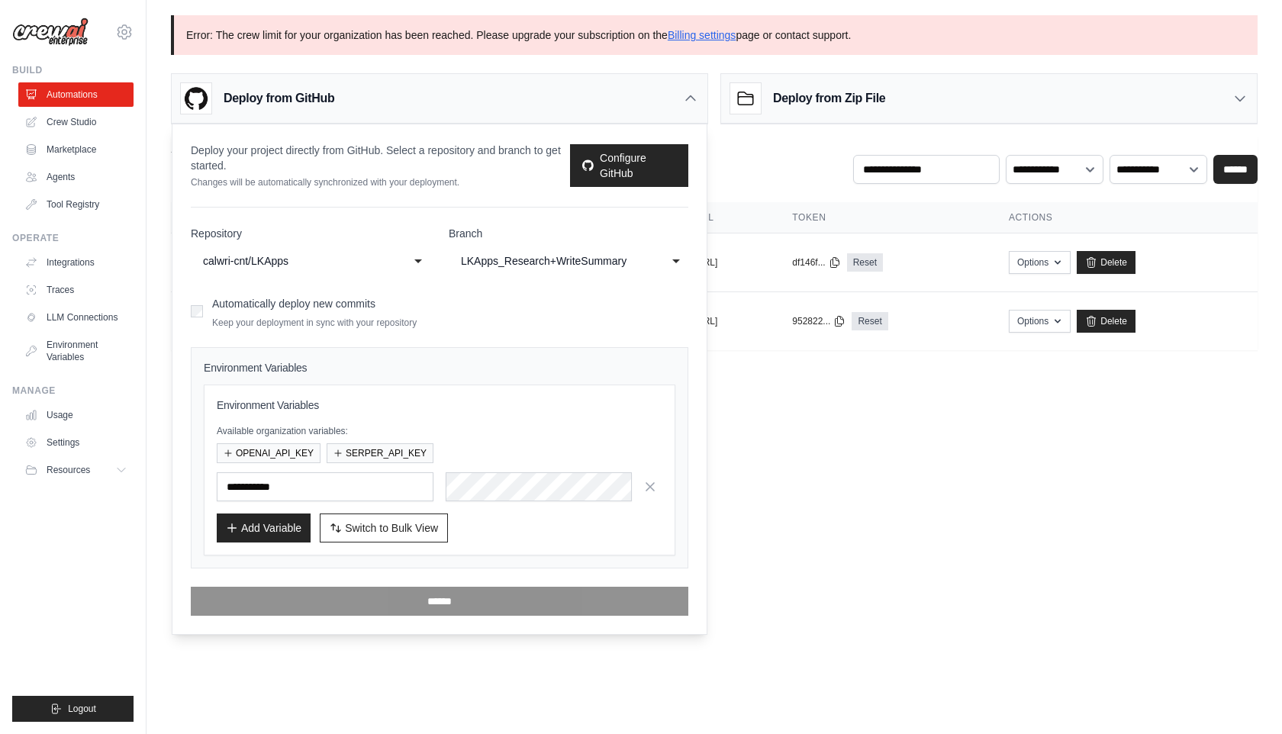
drag, startPoint x: 518, startPoint y: 359, endPoint x: 613, endPoint y: 349, distance: 95.9
click at [364, 298] on label "Automatically deploy new commits" at bounding box center [293, 304] width 163 height 12
click at [627, 426] on p "Available organization variables:" at bounding box center [440, 431] width 446 height 12
drag, startPoint x: 395, startPoint y: 521, endPoint x: 400, endPoint y: 515, distance: 8.1
click at [393, 518] on button "Switch to Bulk View Switch to Table View" at bounding box center [384, 528] width 128 height 29
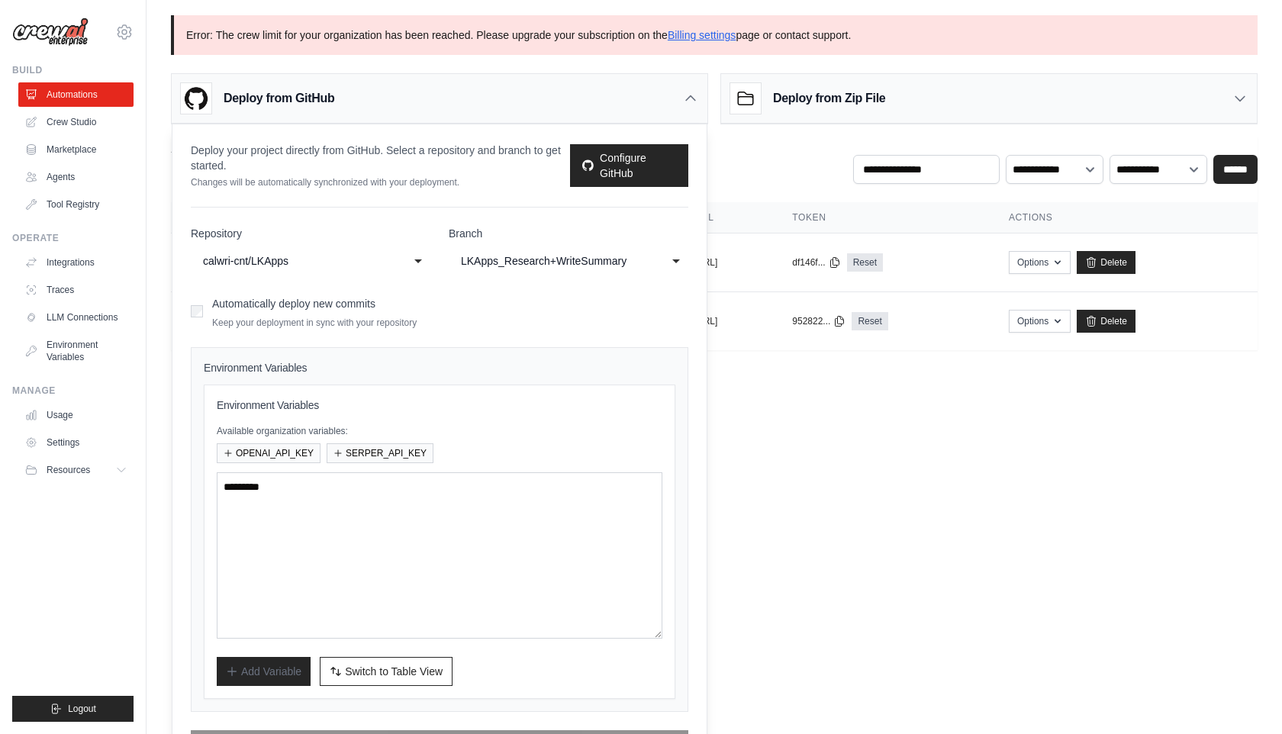
scroll to position [44, 0]
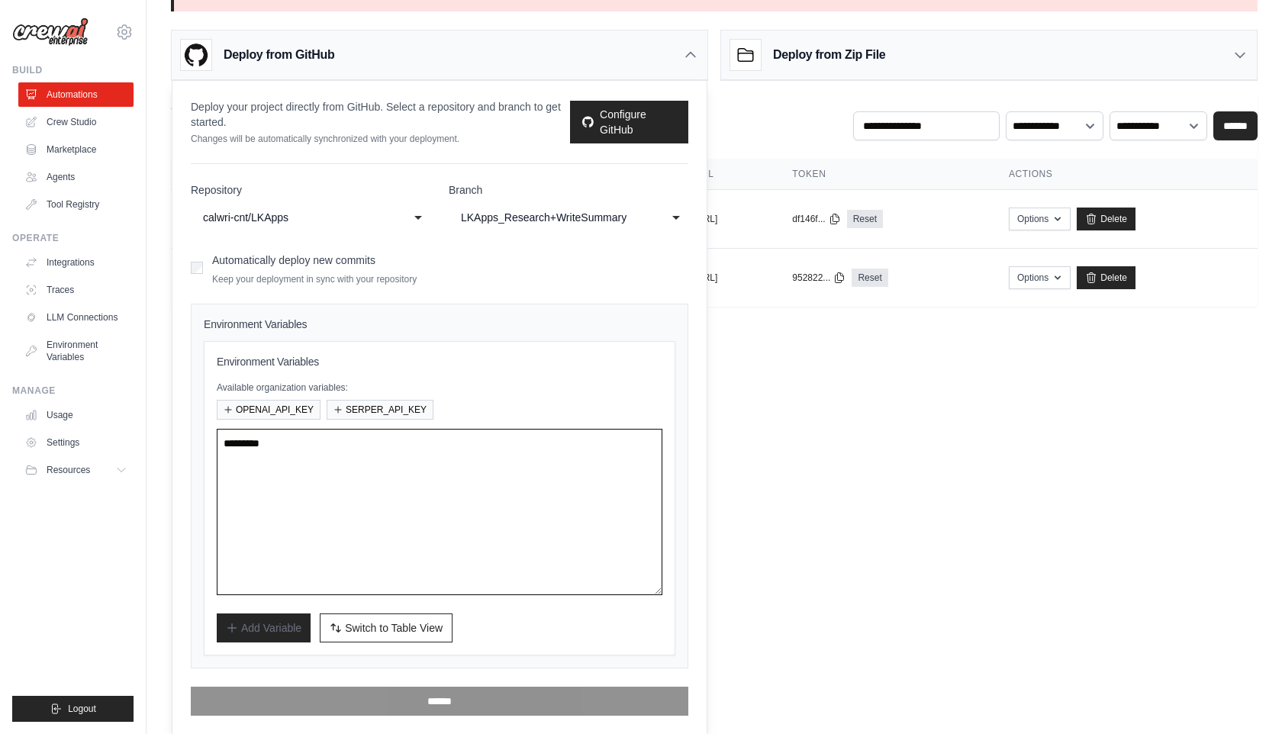
click at [486, 549] on textarea at bounding box center [440, 512] width 446 height 166
